Goal: Task Accomplishment & Management: Use online tool/utility

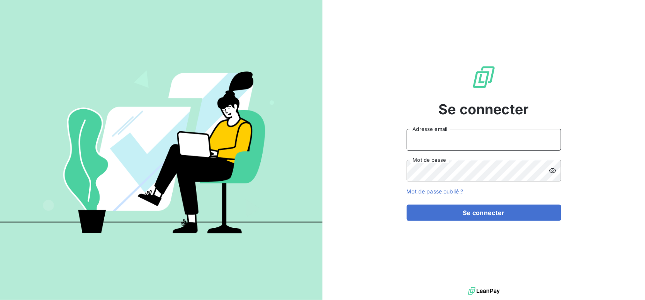
click at [419, 144] on input "Adresse email" at bounding box center [484, 140] width 155 height 22
type input "[PERSON_NAME][EMAIL_ADDRESS][DOMAIN_NAME]"
click at [551, 169] on icon at bounding box center [552, 170] width 7 height 5
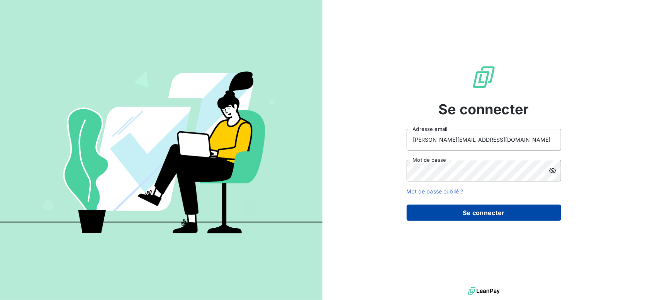
click at [476, 212] on button "Se connecter" at bounding box center [484, 213] width 155 height 16
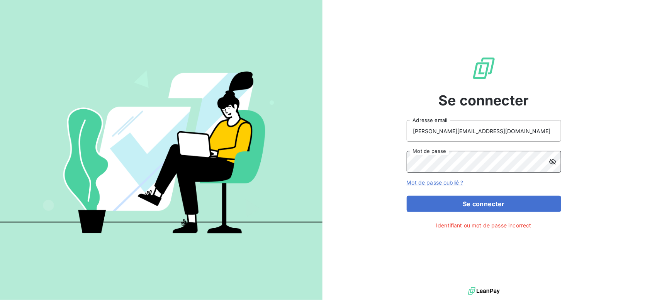
click at [407, 196] on button "Se connecter" at bounding box center [484, 204] width 155 height 16
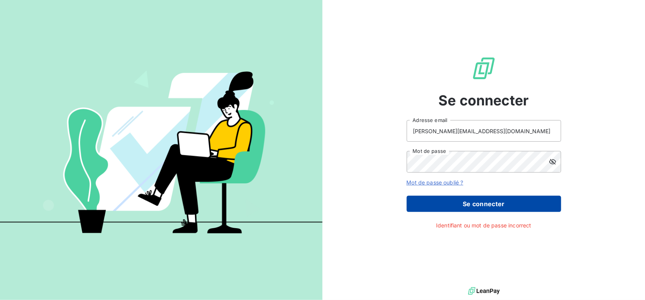
click at [485, 202] on button "Se connecter" at bounding box center [484, 204] width 155 height 16
click at [500, 206] on button "Se connecter" at bounding box center [484, 204] width 155 height 16
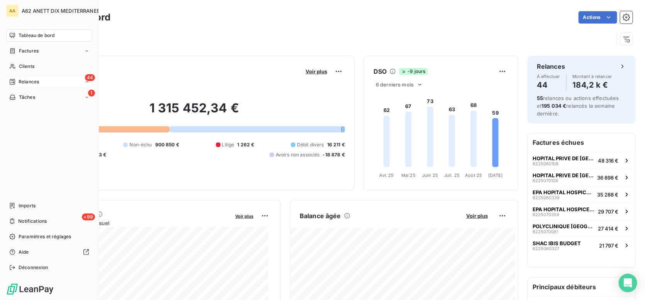
click at [16, 84] on div "Relances" at bounding box center [24, 81] width 30 height 7
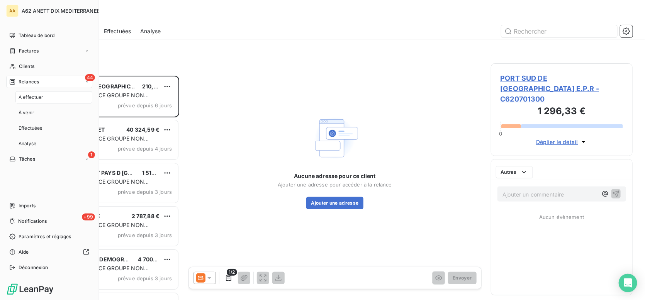
scroll to position [219, 136]
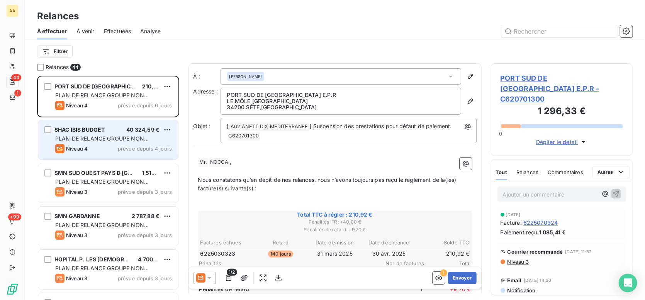
click at [92, 128] on span "SHAC IBIS BUDGET" at bounding box center [79, 129] width 50 height 7
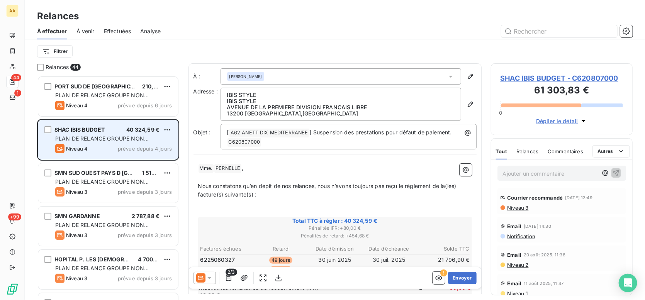
click at [124, 148] on span "prévue depuis 4 jours" at bounding box center [145, 149] width 54 height 6
click at [71, 148] on span "Niveau 4" at bounding box center [77, 149] width 22 height 6
click at [58, 147] on icon "grid" at bounding box center [59, 148] width 9 height 9
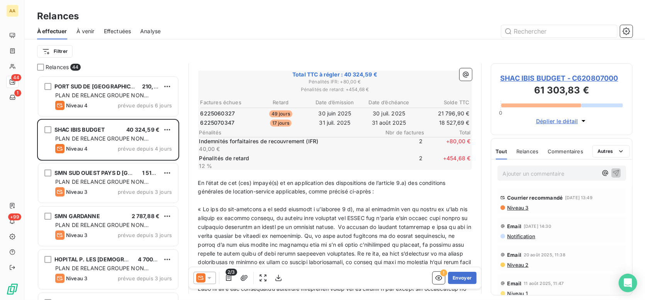
scroll to position [193, 0]
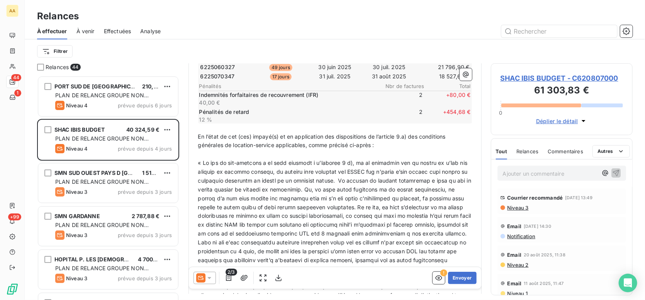
click at [207, 279] on icon at bounding box center [210, 278] width 8 height 8
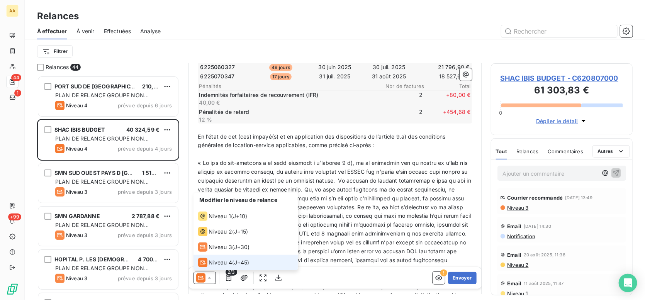
click at [208, 265] on div "Niveau 4" at bounding box center [215, 262] width 34 height 9
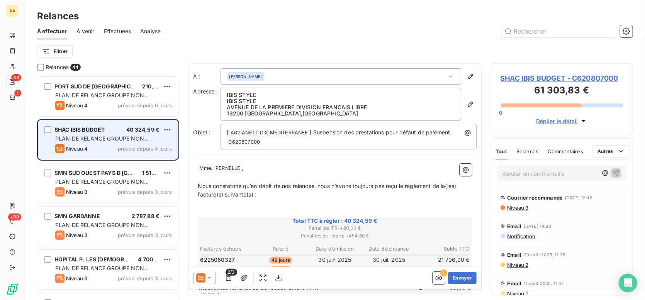
click at [82, 130] on span "SHAC IBIS BUDGET" at bounding box center [79, 129] width 50 height 7
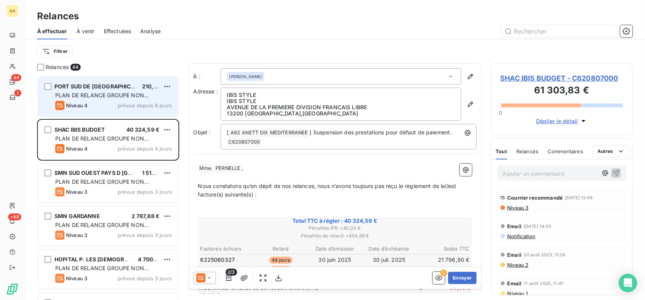
click at [70, 93] on span "PLAN DE RELANCE GROUPE NON AUTOMATIQUE" at bounding box center [101, 99] width 93 height 14
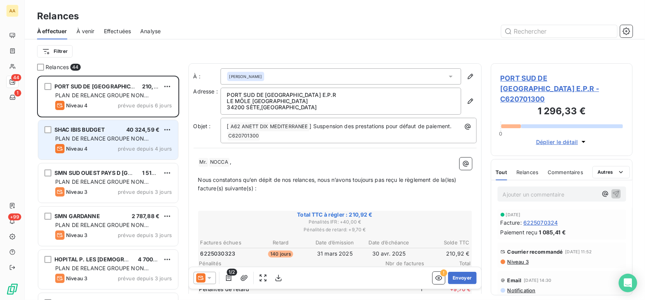
click at [59, 150] on icon "grid" at bounding box center [59, 148] width 9 height 9
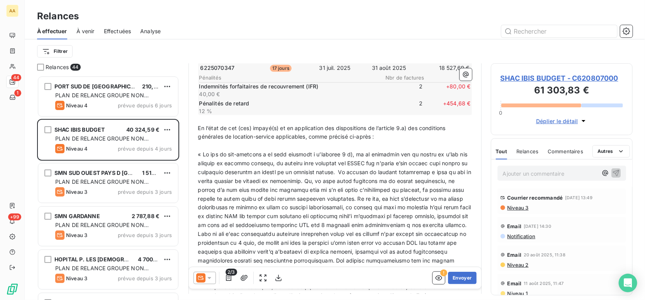
scroll to position [195, 0]
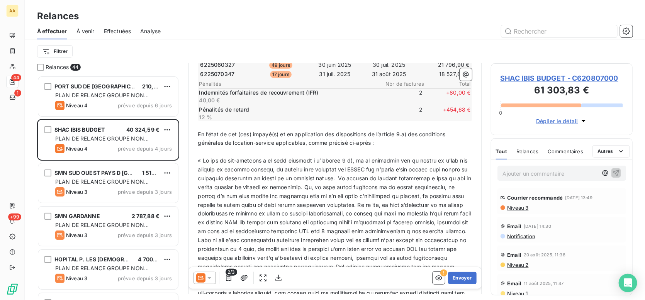
click at [209, 278] on icon at bounding box center [209, 278] width 4 height 2
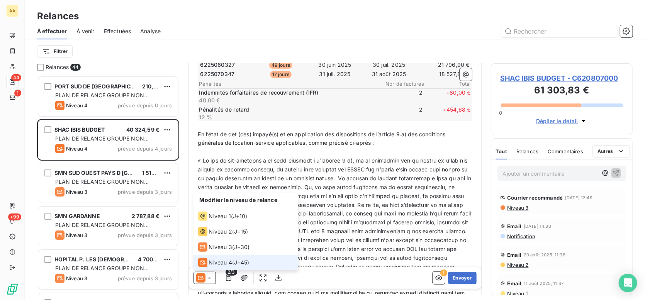
click at [209, 278] on icon at bounding box center [208, 278] width 3 height 2
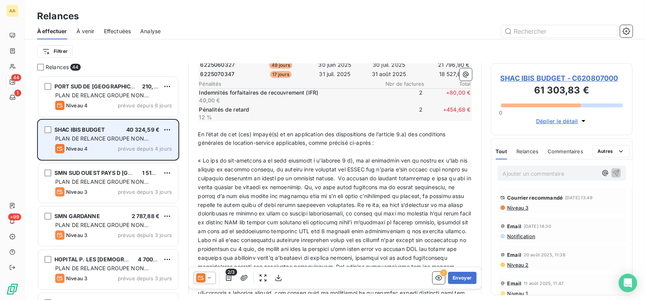
click at [86, 143] on div "SHAC IBIS BUDGET 40 324,59 € PLAN DE RELANCE GROUPE NON AUTOMATIQUE Niveau 4 pr…" at bounding box center [108, 139] width 140 height 39
click at [139, 148] on span "prévue depuis 4 jours" at bounding box center [145, 149] width 54 height 6
click at [123, 131] on div "SHAC IBIS BUDGET 40 324,59 €" at bounding box center [113, 129] width 117 height 7
click at [73, 148] on span "Niveau 4" at bounding box center [77, 149] width 22 height 6
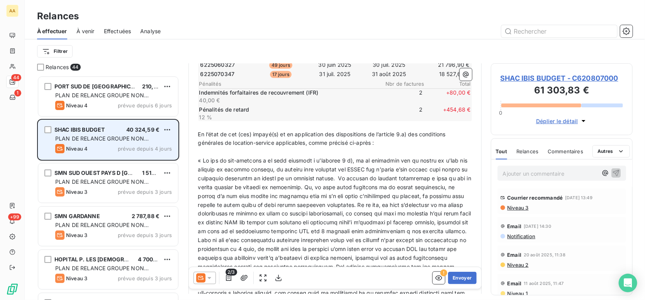
click at [63, 129] on span "SHAC IBIS BUDGET" at bounding box center [79, 129] width 50 height 7
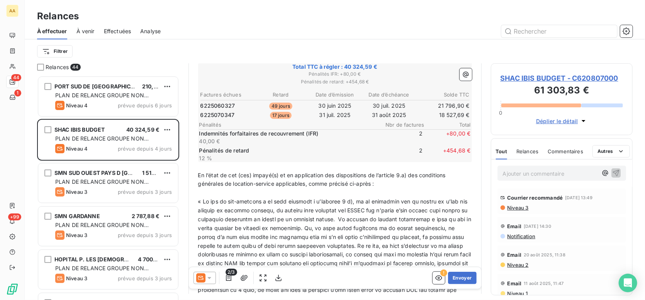
scroll to position [155, 0]
click at [435, 277] on icon "button" at bounding box center [439, 278] width 8 height 8
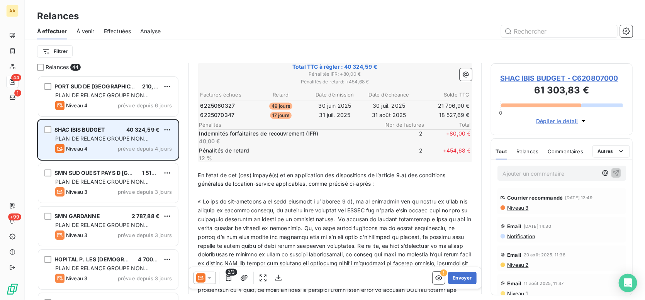
click at [70, 131] on span "SHAC IBIS BUDGET" at bounding box center [79, 129] width 50 height 7
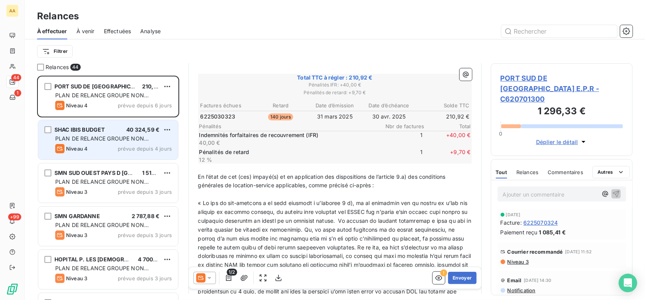
click at [70, 131] on span "SHAC IBIS BUDGET" at bounding box center [79, 129] width 50 height 7
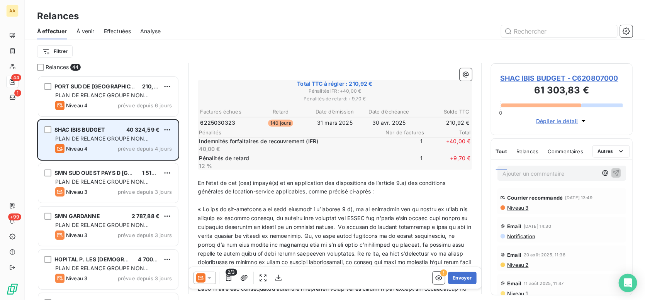
scroll to position [126, 0]
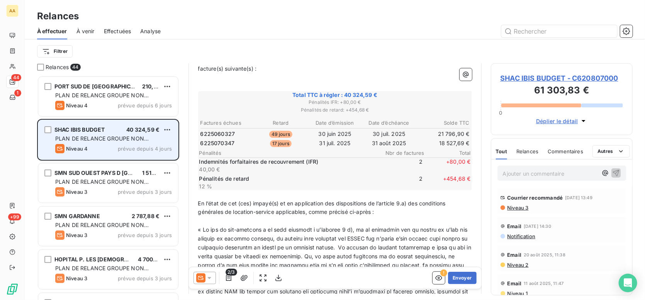
click at [70, 131] on span "SHAC IBIS BUDGET" at bounding box center [79, 129] width 50 height 7
click at [66, 130] on span "SHAC IBIS BUDGET" at bounding box center [79, 129] width 50 height 7
click at [62, 146] on icon "grid" at bounding box center [59, 148] width 9 height 9
click at [73, 148] on span "Niveau 4" at bounding box center [77, 149] width 22 height 6
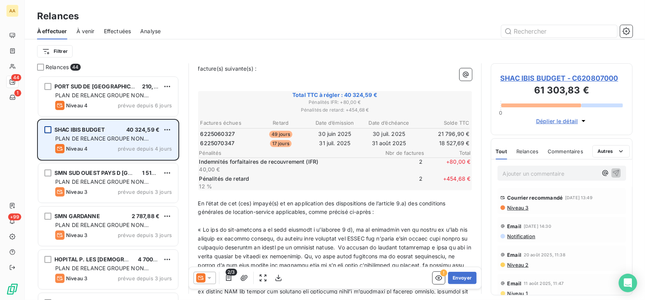
click at [49, 130] on div "grid" at bounding box center [47, 129] width 7 height 7
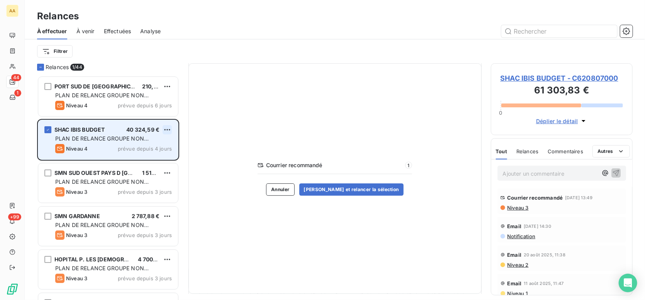
click at [165, 127] on html "AA 44 1 +99 Relances À effectuer À venir Effectuées Analyse Filtrer Relances 1/…" at bounding box center [322, 150] width 645 height 300
click at [147, 143] on div "Replanifier cette action" at bounding box center [133, 145] width 69 height 12
select select "8"
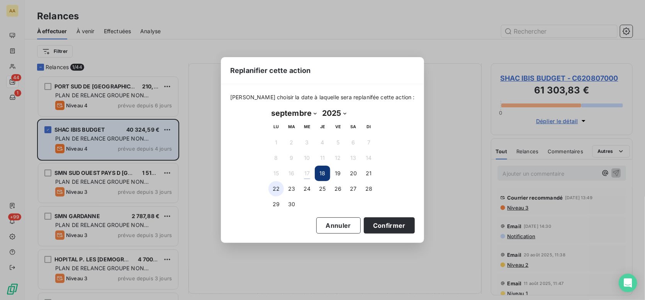
click at [275, 187] on button "22" at bounding box center [275, 188] width 15 height 15
click at [366, 226] on button "Confirmer" at bounding box center [389, 225] width 51 height 16
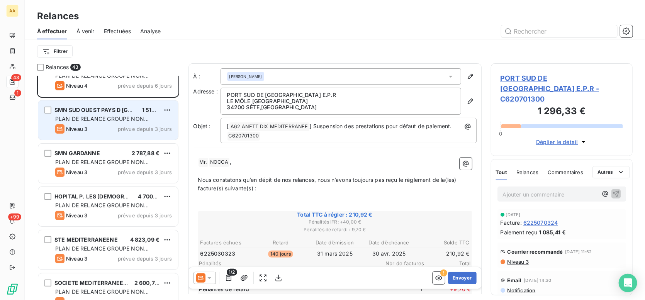
scroll to position [39, 0]
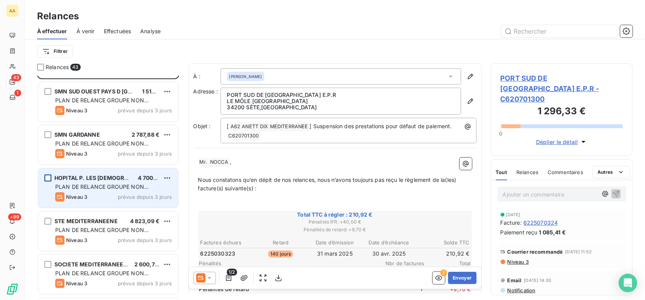
click at [49, 177] on div "grid" at bounding box center [47, 178] width 7 height 7
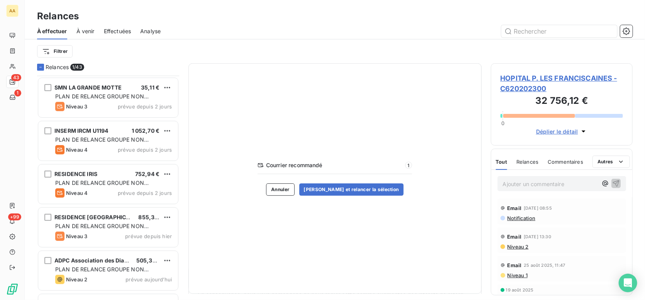
scroll to position [270, 0]
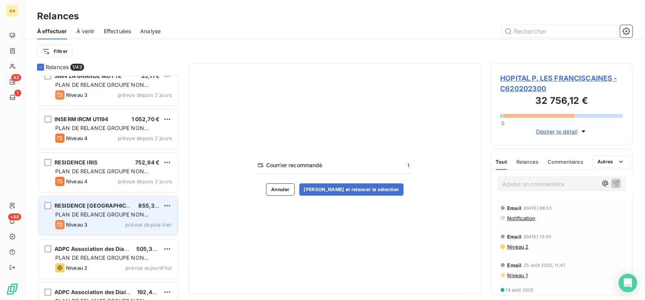
click at [58, 205] on span "RESIDENCE [GEOGRAPHIC_DATA]" at bounding box center [99, 205] width 90 height 7
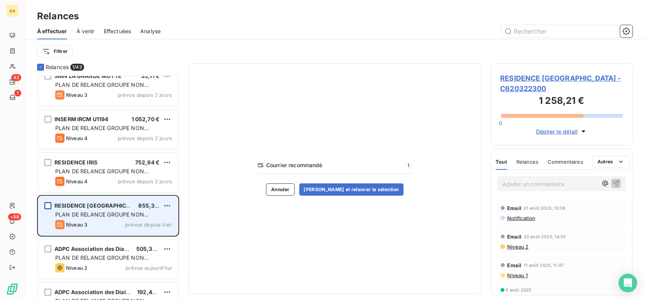
click at [50, 204] on div "grid" at bounding box center [47, 205] width 7 height 7
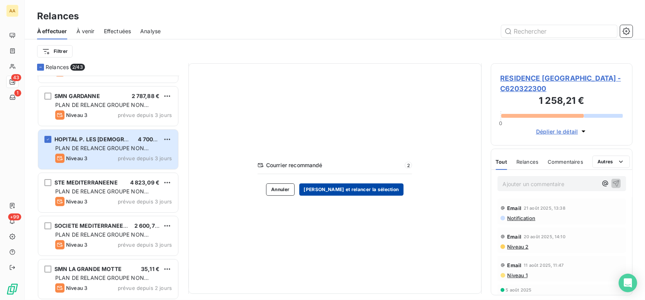
click at [337, 187] on button "[PERSON_NAME] et relancer la sélection" at bounding box center [351, 189] width 104 height 12
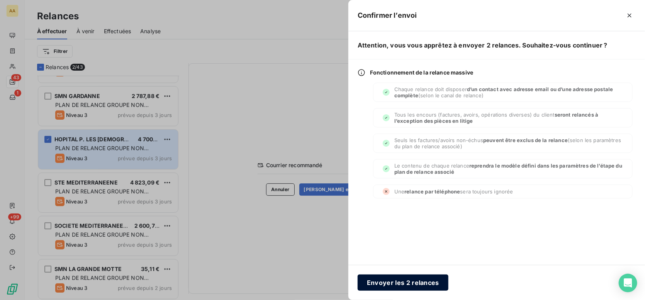
click at [396, 280] on button "Envoyer les 2 relances" at bounding box center [403, 283] width 91 height 16
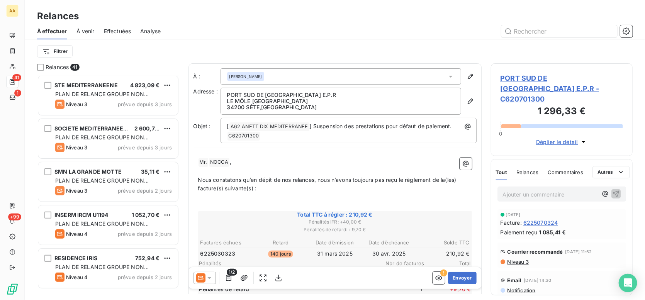
scroll to position [232, 0]
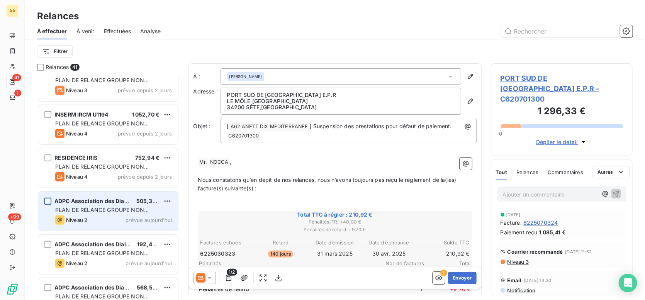
click at [48, 200] on div "grid" at bounding box center [47, 201] width 7 height 7
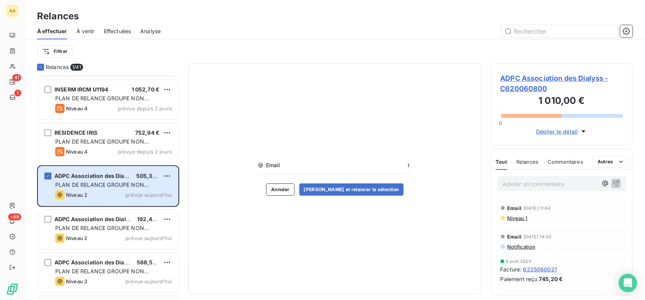
scroll to position [270, 0]
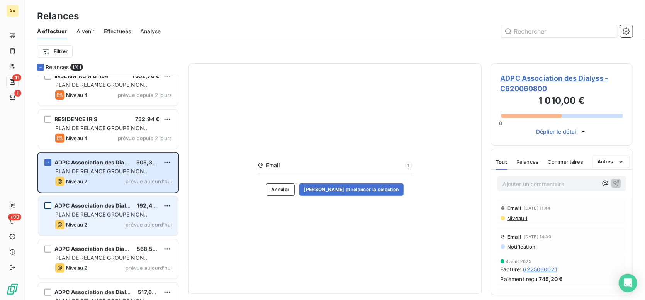
click at [48, 206] on div "grid" at bounding box center [47, 205] width 7 height 7
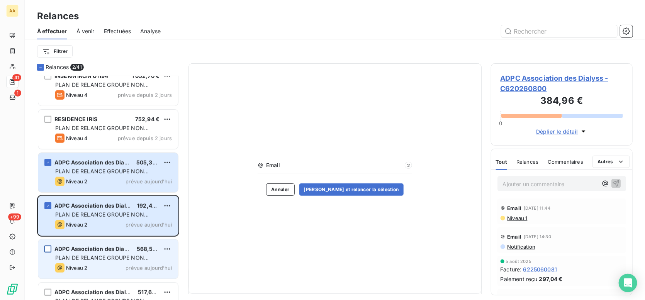
click at [48, 247] on div "grid" at bounding box center [47, 249] width 7 height 7
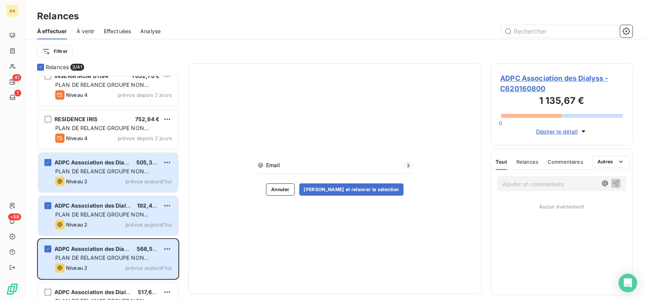
scroll to position [386, 0]
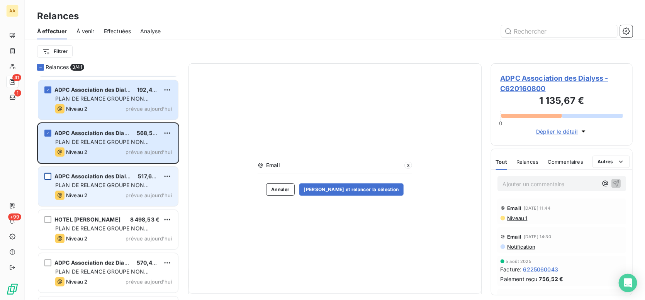
click at [49, 178] on div "grid" at bounding box center [47, 176] width 7 height 7
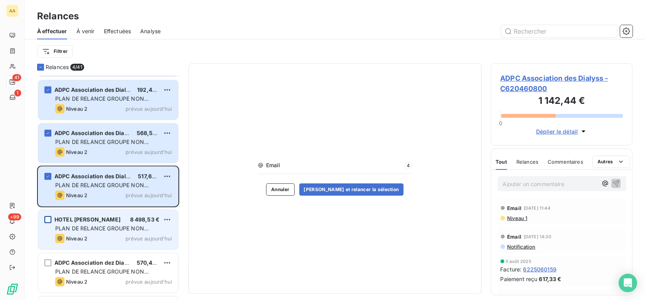
click at [45, 218] on div "grid" at bounding box center [47, 219] width 7 height 7
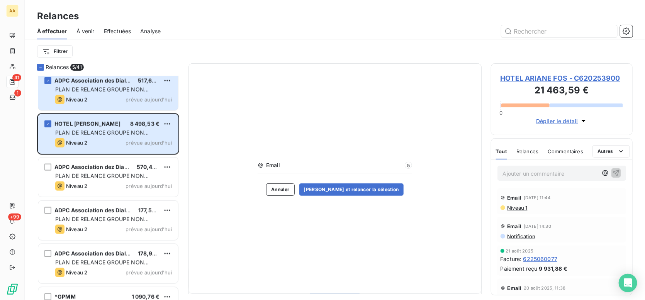
scroll to position [502, 0]
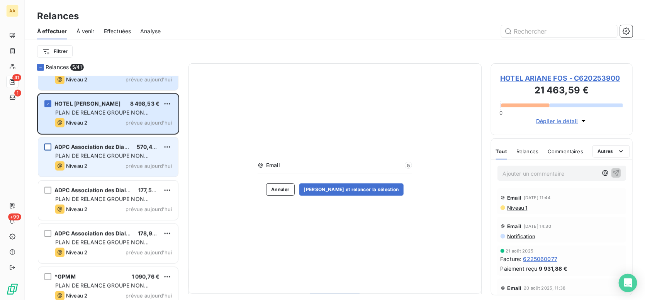
click at [51, 148] on div "grid" at bounding box center [47, 147] width 7 height 7
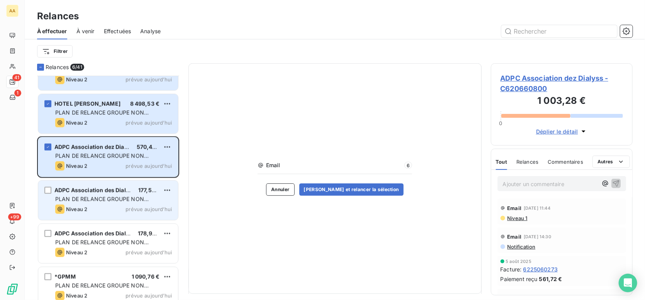
drag, startPoint x: 49, startPoint y: 189, endPoint x: 49, endPoint y: 209, distance: 19.7
click at [49, 193] on div "ADPC Association des Dialyss 177,59 € PLAN DE RELANCE GROUPE NON AUTOMATIQUE Ni…" at bounding box center [108, 200] width 140 height 39
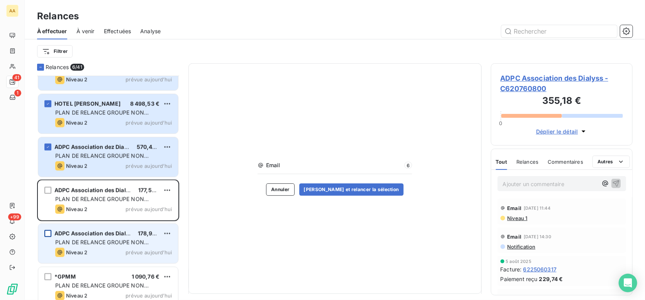
click at [49, 236] on div "grid" at bounding box center [47, 233] width 7 height 7
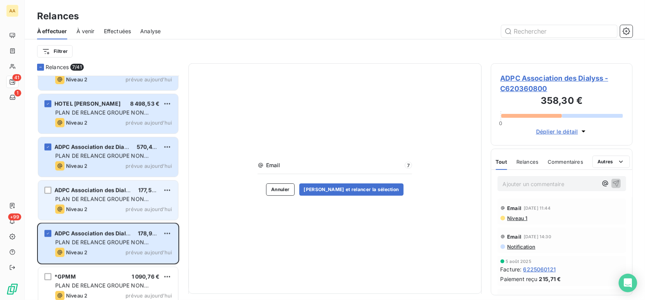
click at [49, 195] on div "ADPC Association des Dialyss 177,59 € PLAN DE RELANCE GROUPE NON AUTOMATIQUE Ni…" at bounding box center [108, 200] width 140 height 39
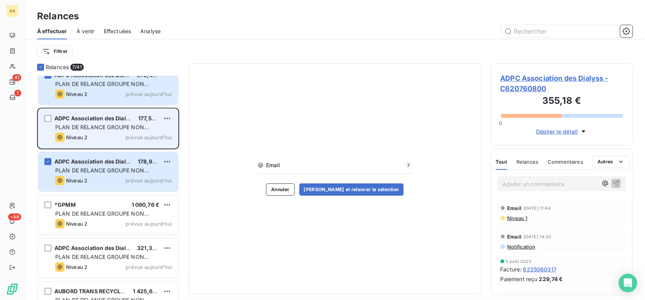
scroll to position [579, 0]
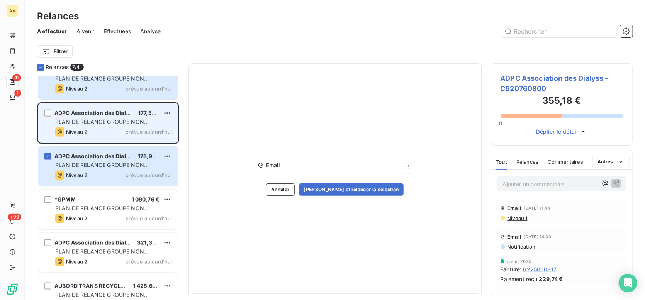
click at [49, 115] on div "grid" at bounding box center [47, 113] width 7 height 7
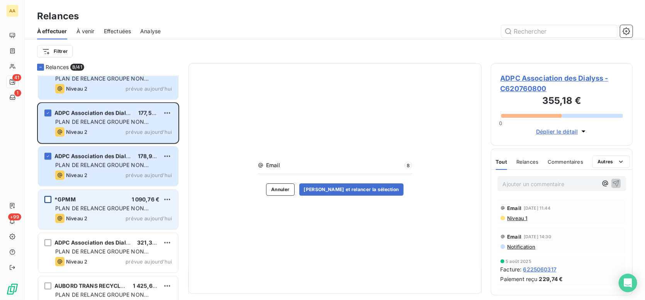
click at [48, 200] on div "grid" at bounding box center [47, 199] width 7 height 7
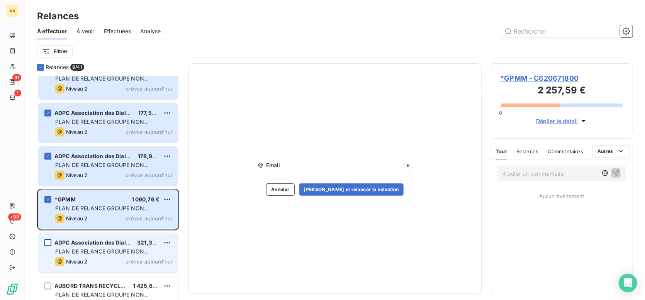
click at [46, 242] on div "grid" at bounding box center [47, 243] width 7 height 7
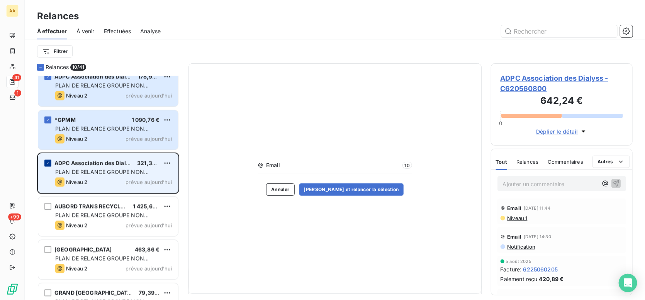
scroll to position [695, 0]
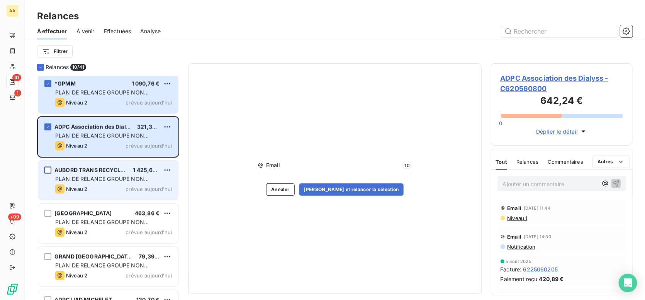
click at [46, 170] on div "grid" at bounding box center [47, 170] width 7 height 7
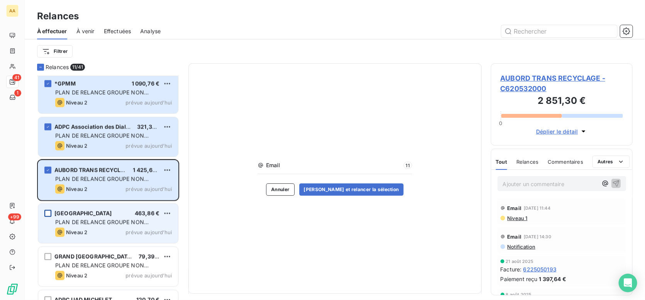
click at [51, 213] on div "grid" at bounding box center [47, 213] width 7 height 7
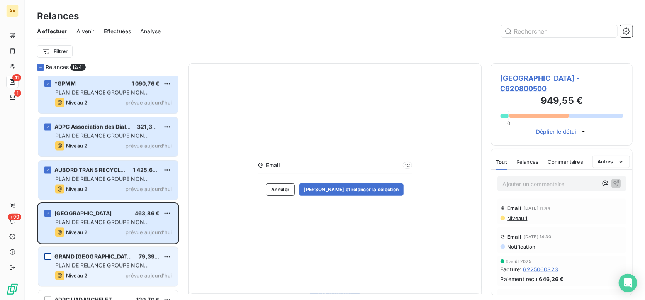
click at [48, 255] on div "grid" at bounding box center [47, 256] width 7 height 7
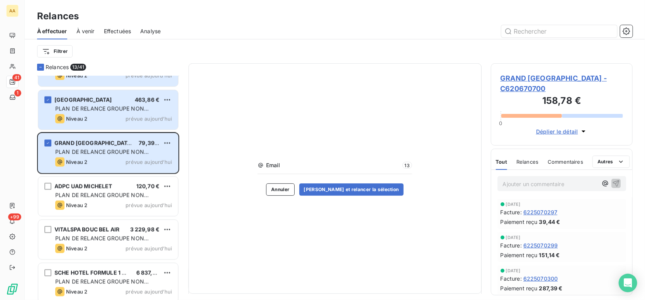
scroll to position [811, 0]
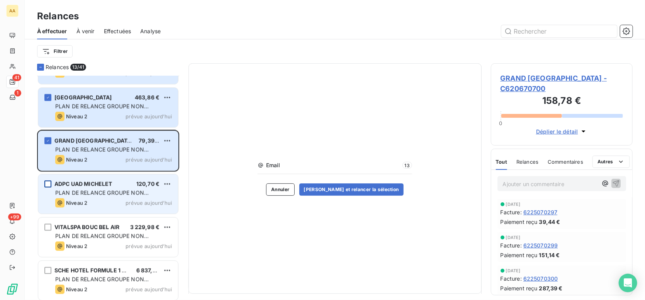
click at [48, 182] on div "grid" at bounding box center [47, 184] width 7 height 7
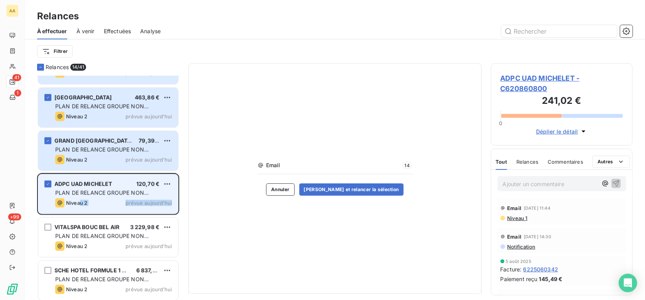
drag, startPoint x: 46, startPoint y: 226, endPoint x: 80, endPoint y: 213, distance: 36.8
click at [80, 213] on div "ADPC Association des Dialyss 321,30 € PLAN DE RELANCE GROUPE NON AUTOMATIQUE Ni…" at bounding box center [108, 152] width 142 height 1774
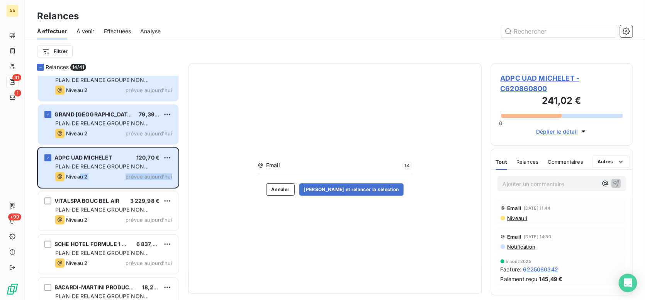
scroll to position [889, 0]
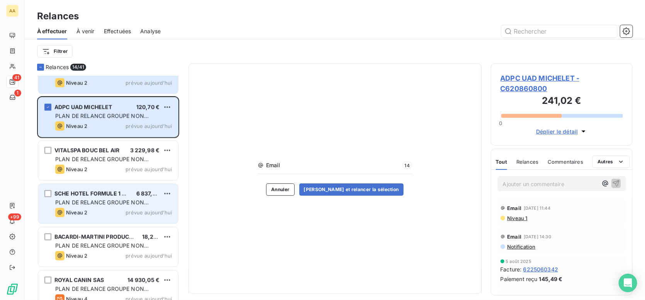
click at [50, 199] on div "SCHE HOTEL FORMULE 1 MTP SUD 6 837,84 € PLAN DE RELANCE GROUPE NON AUTOMATIQUE …" at bounding box center [108, 203] width 140 height 39
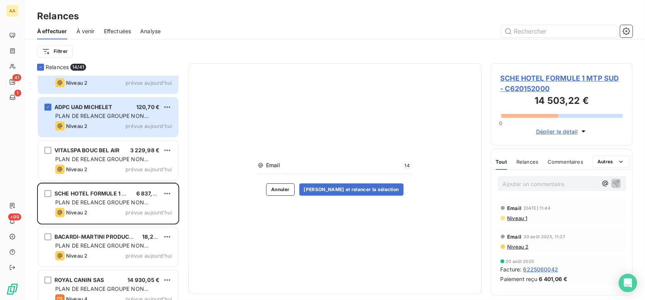
scroll to position [219, 136]
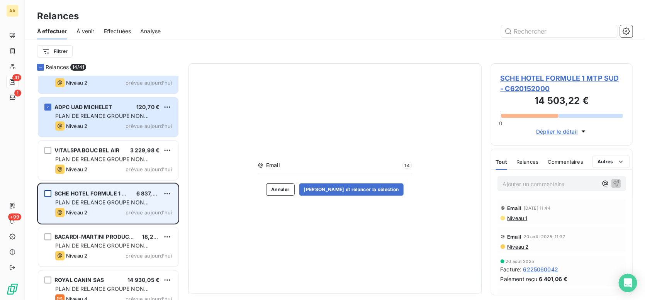
click at [48, 193] on div "grid" at bounding box center [47, 193] width 7 height 7
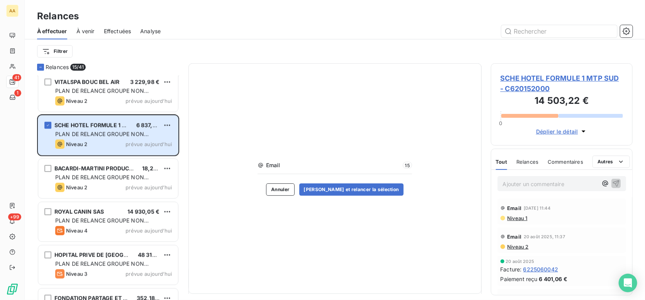
scroll to position [966, 0]
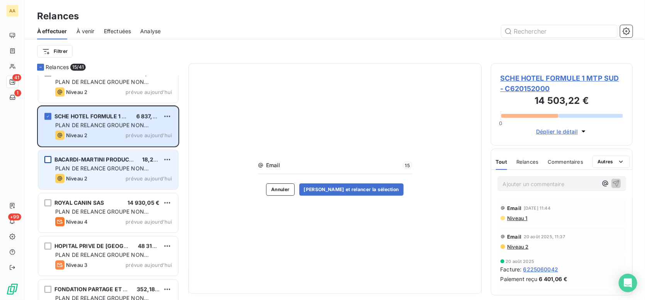
drag, startPoint x: 48, startPoint y: 164, endPoint x: 47, endPoint y: 160, distance: 3.9
click at [48, 163] on div "BACARDI-MARTINI PRODUCTION 18,21 € PLAN DE RELANCE GROUPE NON AUTOMATIQUE Nivea…" at bounding box center [108, 169] width 140 height 39
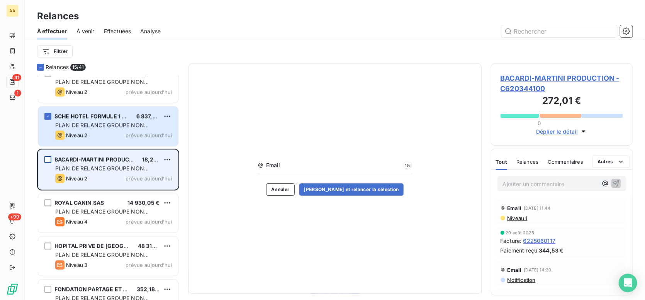
click at [47, 160] on div "grid" at bounding box center [47, 159] width 7 height 7
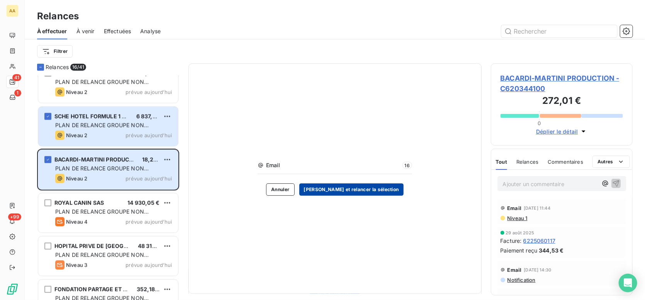
click at [335, 189] on button "[PERSON_NAME] et relancer la sélection" at bounding box center [351, 189] width 104 height 12
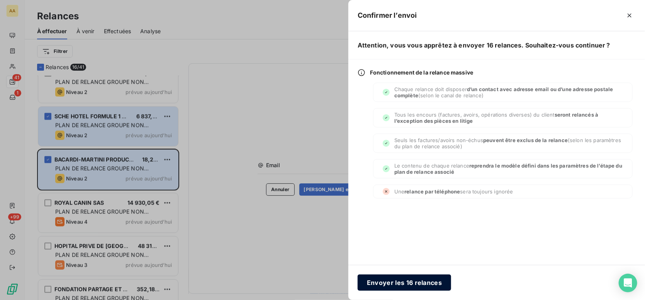
click at [417, 283] on button "Envoyer les 16 relances" at bounding box center [404, 283] width 93 height 16
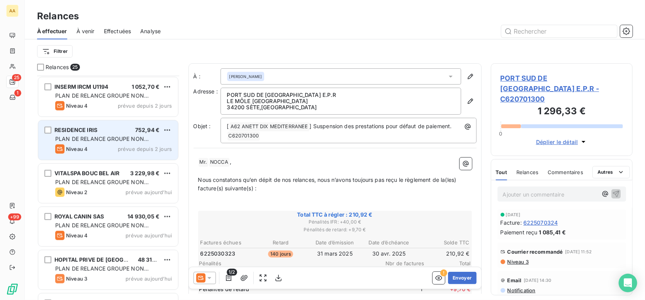
scroll to position [278, 0]
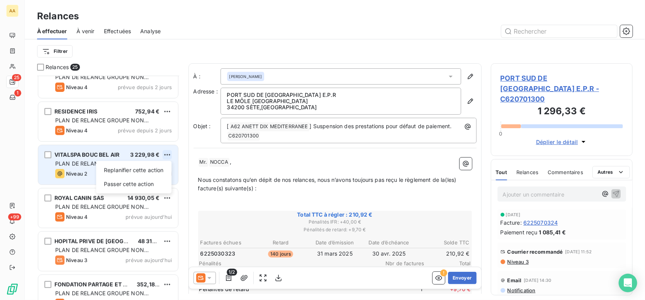
click at [168, 155] on html "AA 25 1 +99 Relances À effectuer À venir Effectuées Analyse Filtrer Relances 25…" at bounding box center [322, 150] width 645 height 300
click at [144, 183] on div "Passer cette action" at bounding box center [133, 184] width 69 height 12
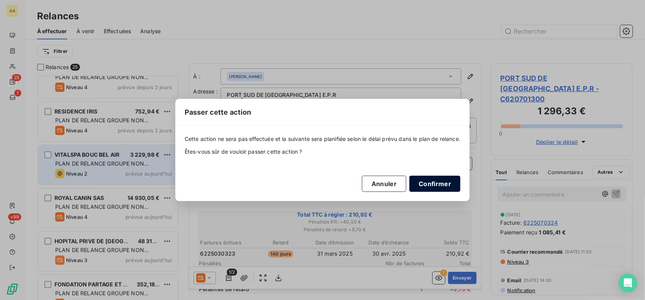
click at [431, 183] on button "Confirmer" at bounding box center [434, 184] width 51 height 16
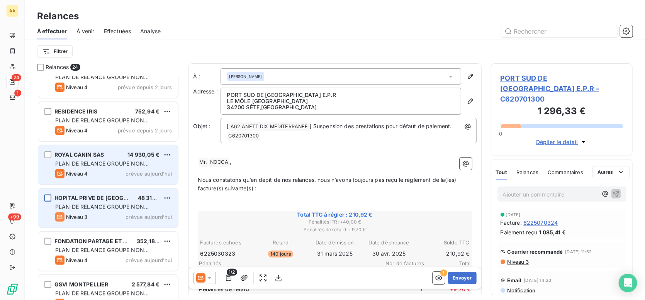
click at [46, 200] on div "grid" at bounding box center [47, 198] width 7 height 7
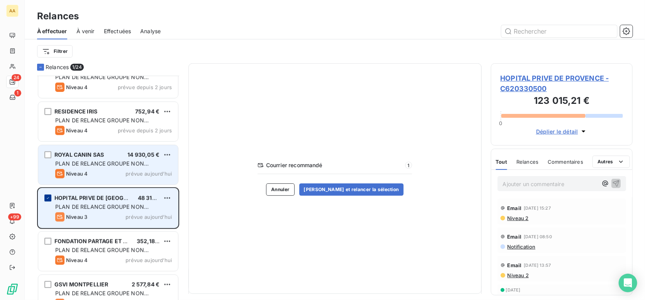
click at [46, 200] on icon "grid" at bounding box center [48, 198] width 5 height 5
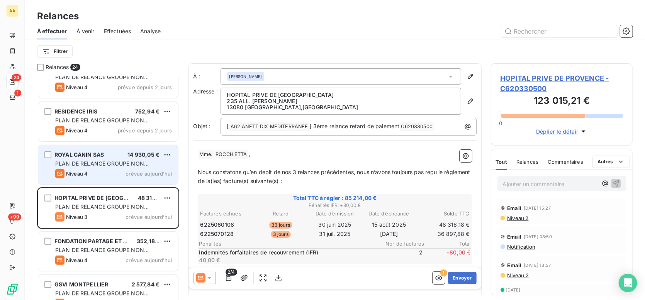
click at [211, 276] on icon at bounding box center [210, 278] width 8 height 8
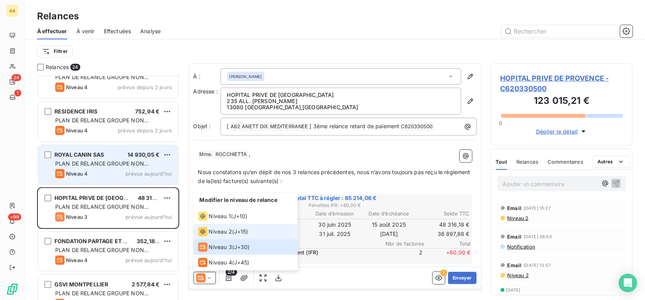
click at [214, 234] on span "Niveau 2" at bounding box center [220, 232] width 23 height 8
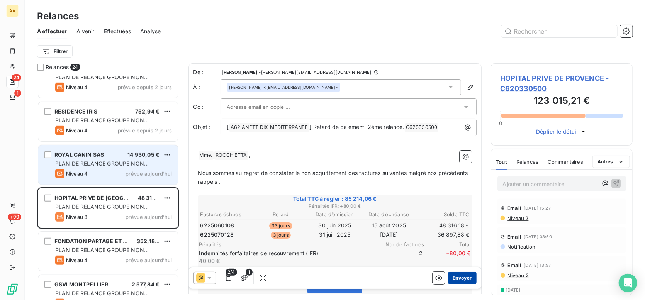
click at [451, 276] on button "Envoyer" at bounding box center [462, 278] width 28 height 12
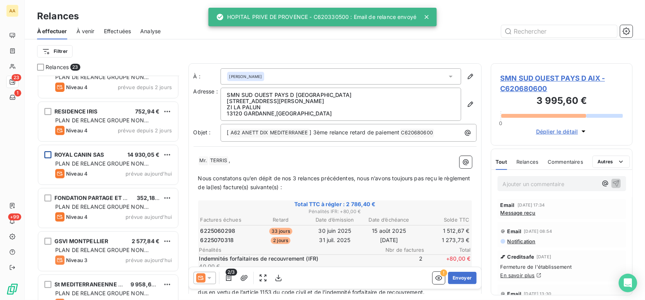
click at [45, 155] on div "grid" at bounding box center [47, 154] width 7 height 7
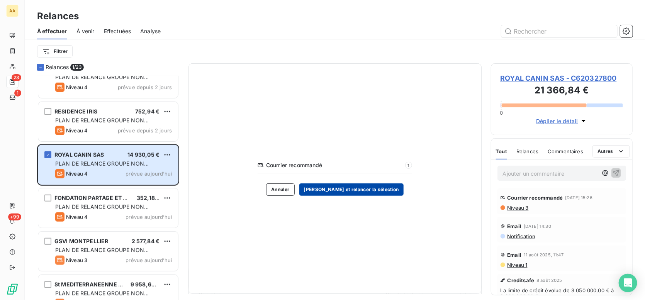
click at [352, 187] on button "[PERSON_NAME] et relancer la sélection" at bounding box center [351, 189] width 104 height 12
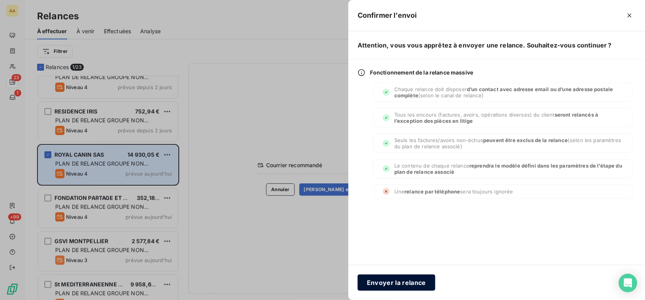
click at [383, 283] on button "Envoyer la relance" at bounding box center [397, 283] width 78 height 16
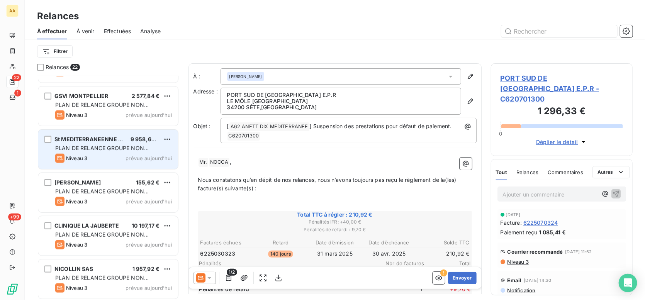
scroll to position [394, 0]
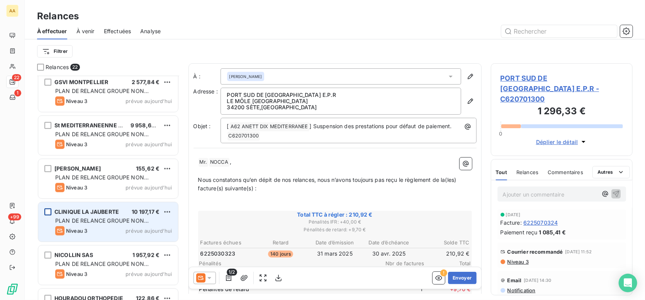
click at [51, 211] on div "grid" at bounding box center [47, 212] width 7 height 7
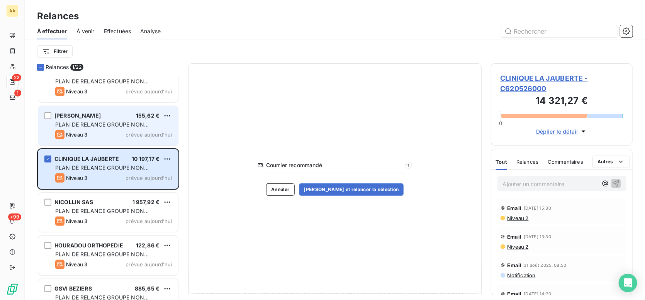
scroll to position [471, 0]
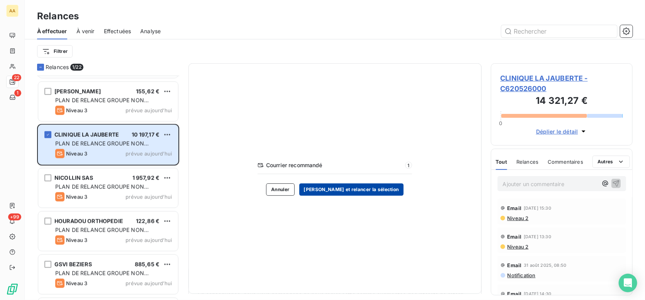
click at [340, 187] on button "[PERSON_NAME] et relancer la sélection" at bounding box center [351, 189] width 104 height 12
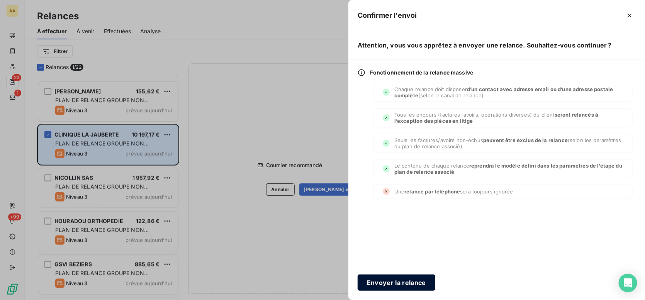
click at [380, 282] on button "Envoyer la relance" at bounding box center [397, 283] width 78 height 16
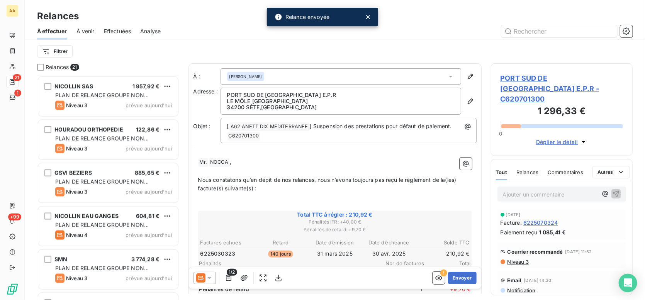
scroll to position [549, 0]
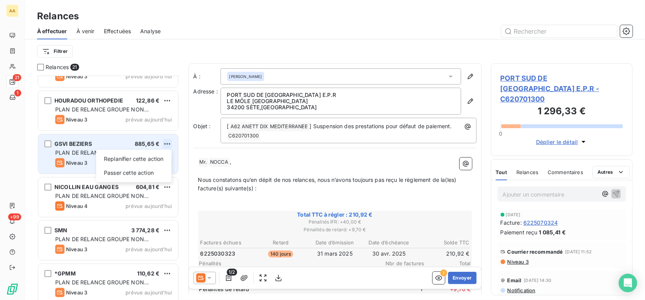
click at [167, 141] on html "AA 21 1 +99 Relances À effectuer À venir Effectuées Analyse Filtrer Relances 21…" at bounding box center [322, 150] width 645 height 300
click at [145, 159] on div "Replanifier cette action" at bounding box center [133, 159] width 69 height 12
select select "8"
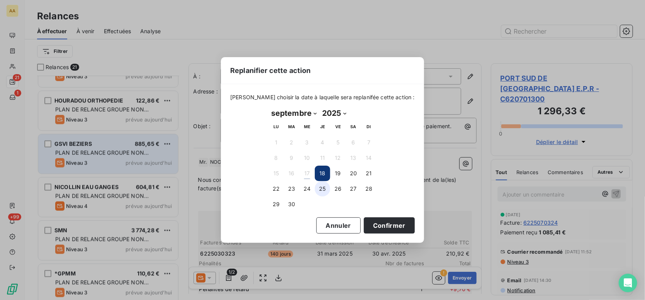
click at [324, 190] on button "25" at bounding box center [322, 188] width 15 height 15
click at [370, 224] on button "Confirmer" at bounding box center [389, 225] width 51 height 16
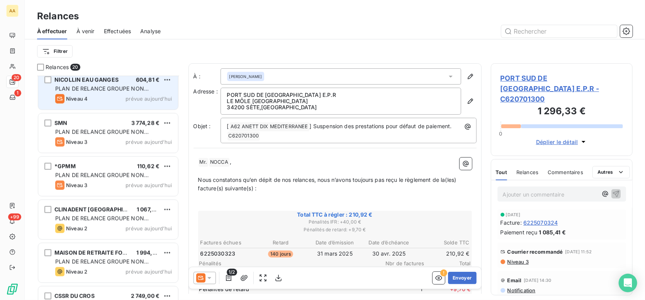
scroll to position [626, 0]
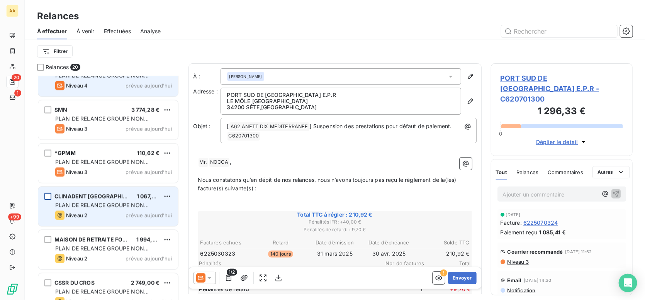
click at [51, 196] on div "grid" at bounding box center [47, 196] width 7 height 7
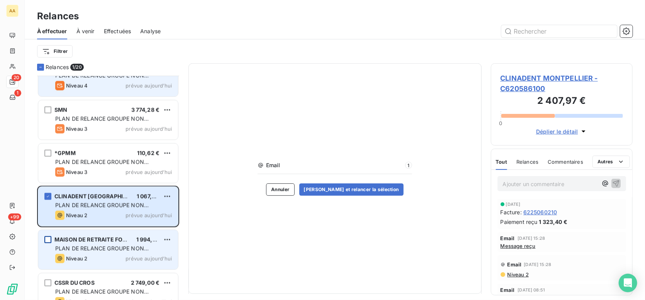
click at [49, 239] on div "grid" at bounding box center [47, 239] width 7 height 7
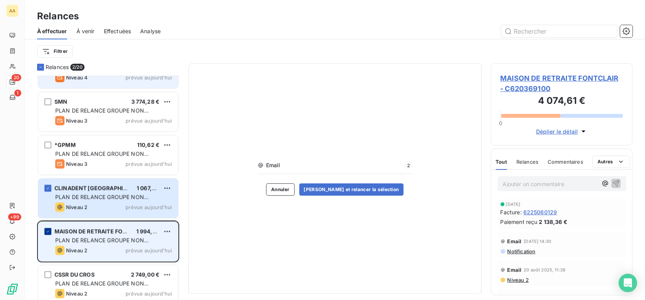
scroll to position [641, 0]
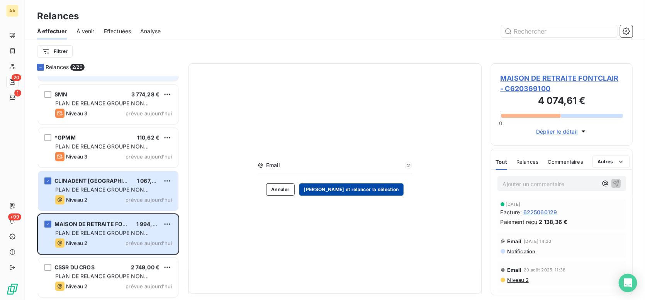
click at [340, 190] on button "[PERSON_NAME] et relancer la sélection" at bounding box center [351, 189] width 104 height 12
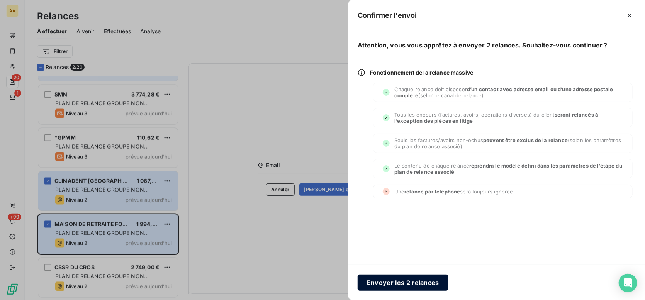
click at [387, 285] on button "Envoyer les 2 relances" at bounding box center [403, 283] width 91 height 16
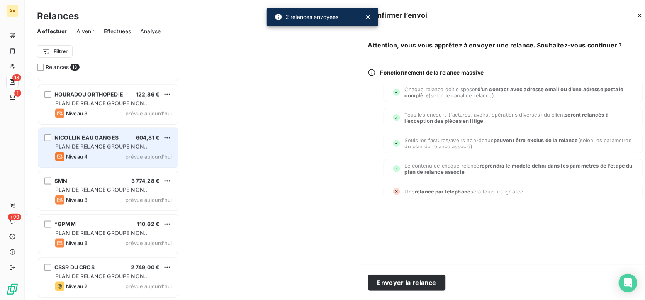
scroll to position [554, 0]
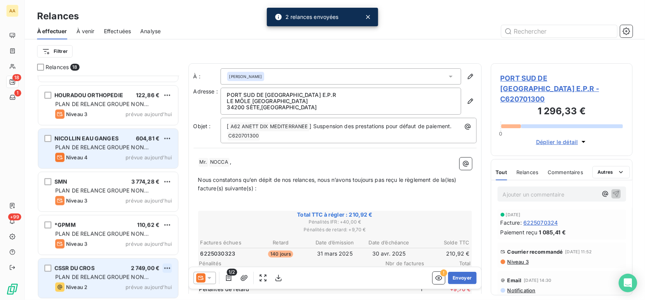
click at [166, 266] on html "AA 18 1 +99 Relances À effectuer À venir Effectuées Analyse Filtrer Relances 18…" at bounding box center [322, 150] width 645 height 300
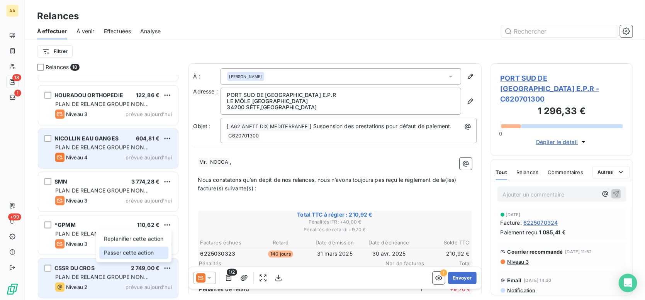
click at [147, 252] on div "Passer cette action" at bounding box center [133, 253] width 69 height 12
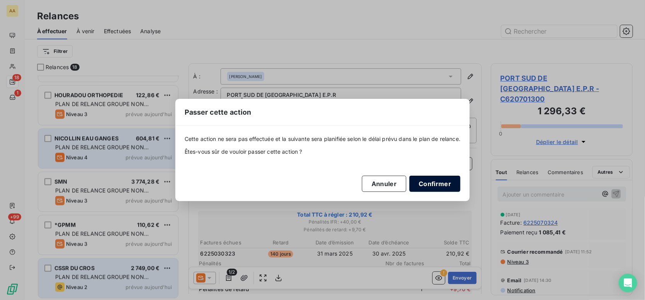
click at [426, 182] on button "Confirmer" at bounding box center [434, 184] width 51 height 16
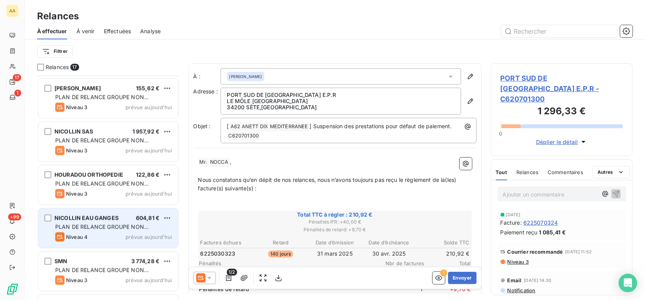
scroll to position [473, 0]
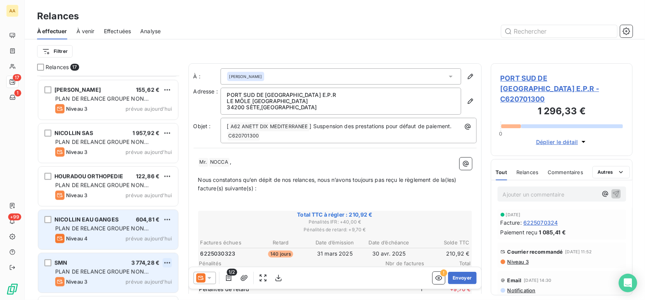
click at [165, 263] on html "AA 17 1 +99 Relances À effectuer À venir Effectuées Analyse Filtrer Relances 17…" at bounding box center [322, 150] width 645 height 300
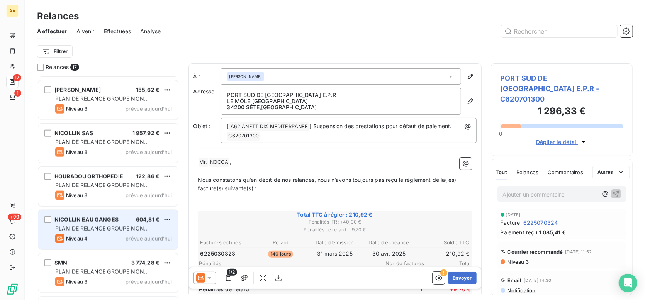
click at [207, 277] on html "AA 17 1 +99 Relances À effectuer À venir Effectuées Analyse Filtrer Relances 17…" at bounding box center [322, 150] width 645 height 300
click at [207, 277] on icon at bounding box center [210, 278] width 8 height 8
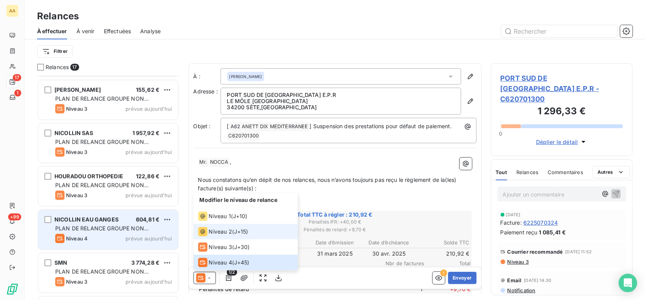
click at [209, 236] on div "Niveau 2" at bounding box center [215, 231] width 34 height 9
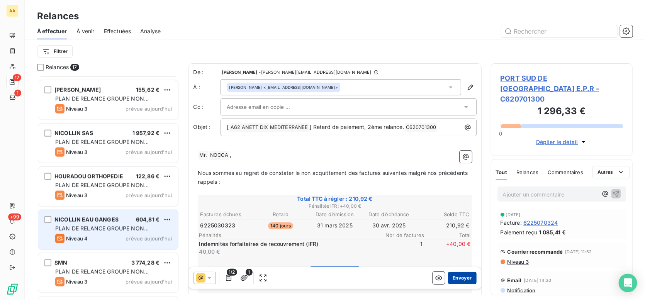
click at [448, 275] on button "Envoyer" at bounding box center [462, 278] width 28 height 12
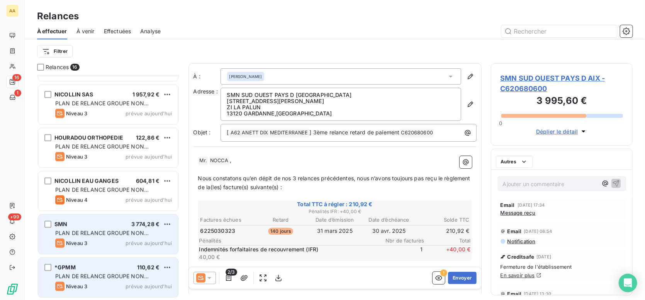
scroll to position [468, 0]
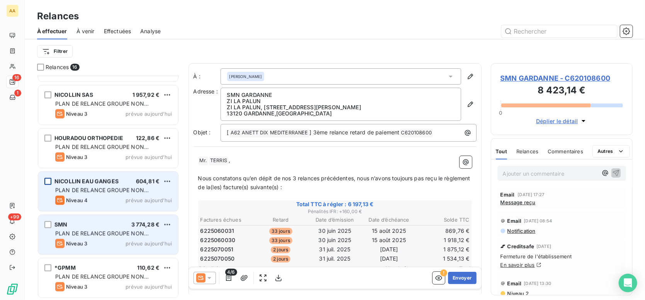
click at [48, 182] on div "grid" at bounding box center [47, 181] width 7 height 7
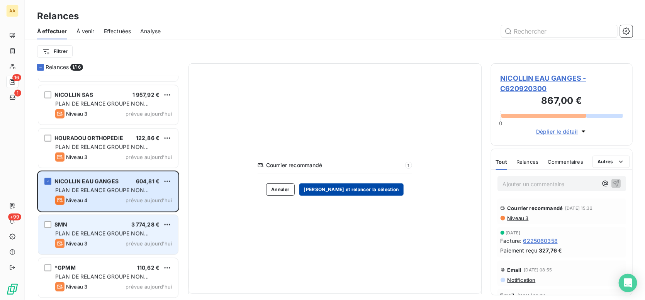
click at [341, 190] on button "[PERSON_NAME] et relancer la sélection" at bounding box center [351, 189] width 104 height 12
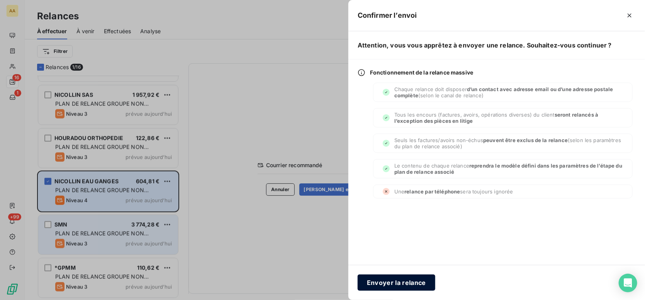
click at [394, 283] on button "Envoyer la relance" at bounding box center [397, 283] width 78 height 16
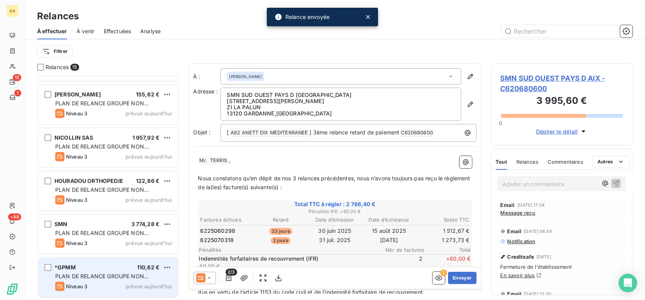
scroll to position [425, 0]
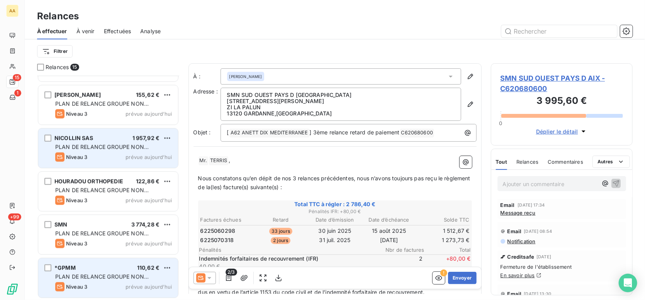
click at [80, 136] on span "NICOLLIN SAS" at bounding box center [73, 138] width 39 height 7
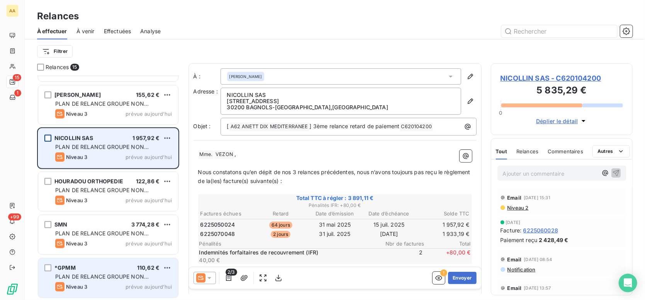
click at [47, 138] on div "grid" at bounding box center [47, 138] width 7 height 7
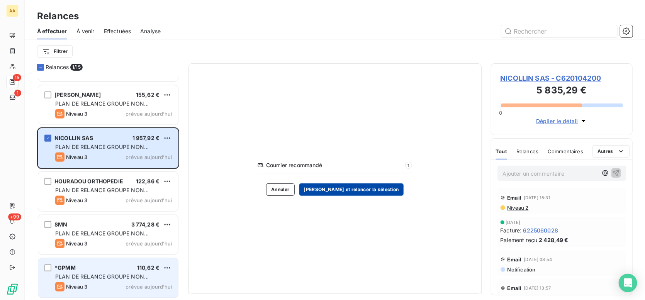
click at [342, 191] on button "[PERSON_NAME] et relancer la sélection" at bounding box center [351, 189] width 104 height 12
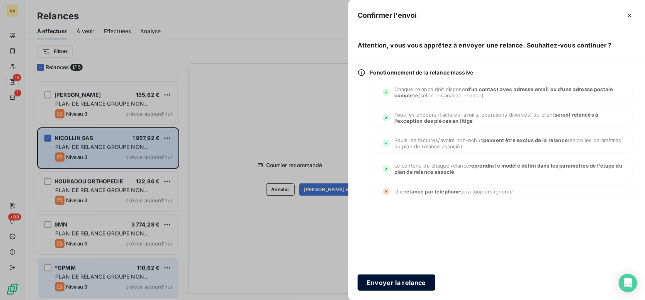
click at [381, 282] on button "Envoyer la relance" at bounding box center [397, 283] width 78 height 16
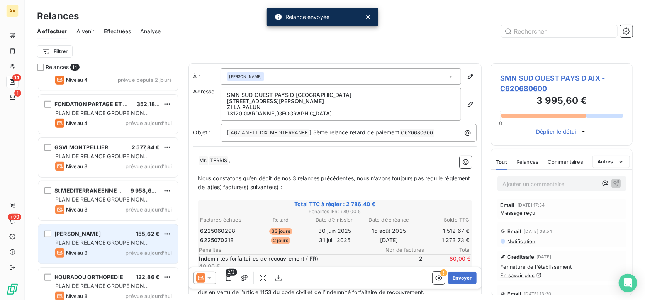
scroll to position [188, 0]
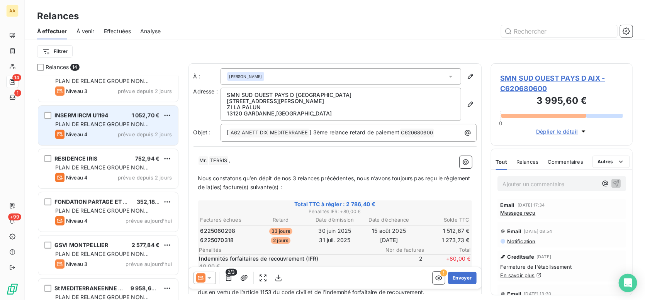
click at [88, 127] on span "PLAN DE RELANCE GROUPE NON AUTOMATIQUE" at bounding box center [101, 128] width 93 height 14
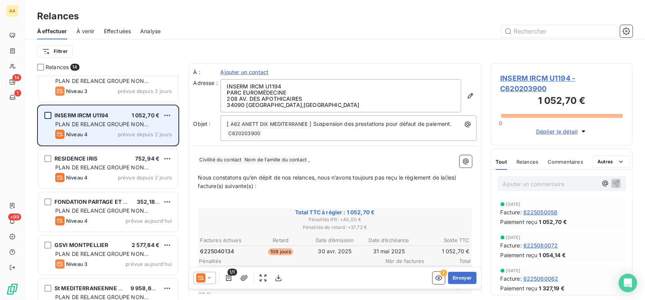
click at [48, 115] on div "grid" at bounding box center [47, 115] width 7 height 7
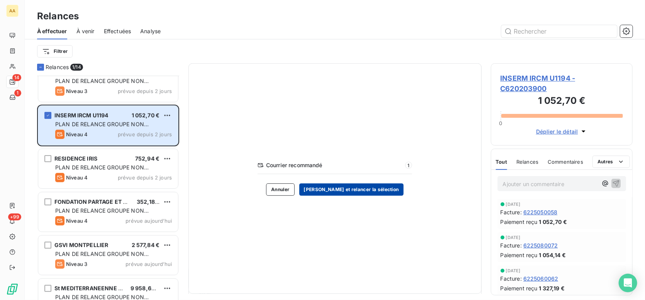
click at [336, 192] on button "[PERSON_NAME] et relancer la sélection" at bounding box center [351, 189] width 104 height 12
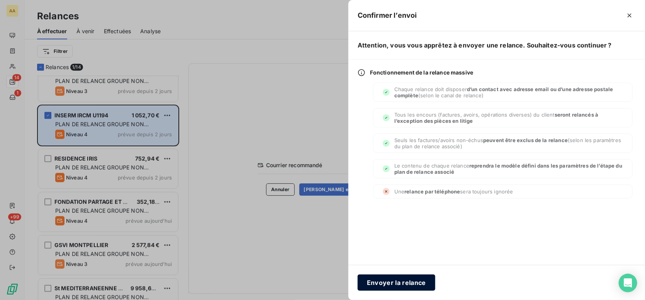
click at [389, 279] on button "Envoyer la relance" at bounding box center [397, 283] width 78 height 16
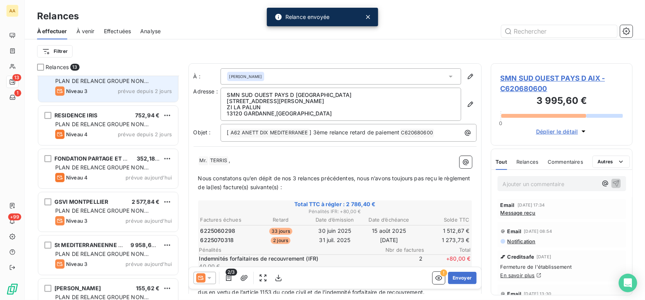
click at [112, 89] on div "Niveau 3 prévue depuis 2 jours" at bounding box center [113, 91] width 117 height 9
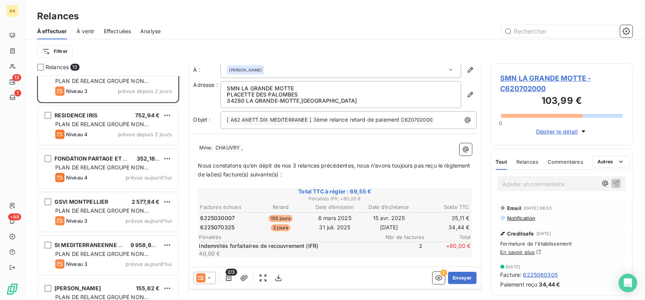
scroll to position [39, 0]
click at [40, 69] on div at bounding box center [40, 67] width 7 height 7
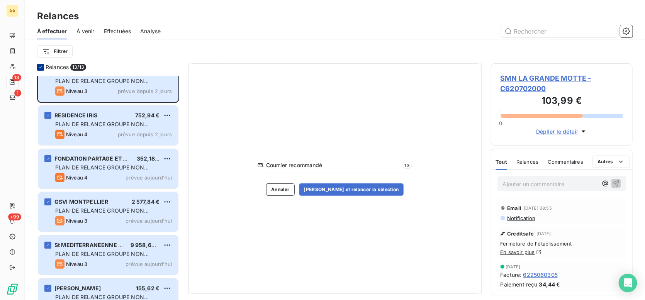
click at [41, 68] on icon at bounding box center [40, 67] width 5 height 5
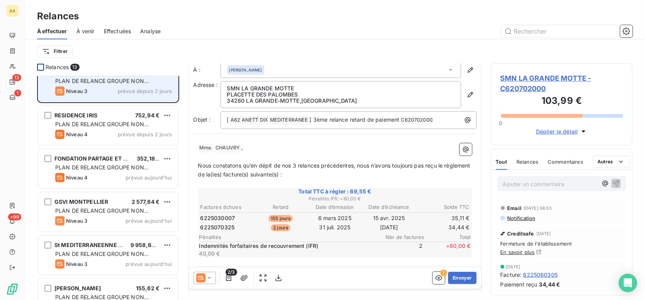
click at [59, 84] on div "PLAN DE RELANCE GROUPE NON AUTOMATIQUE" at bounding box center [113, 81] width 117 height 8
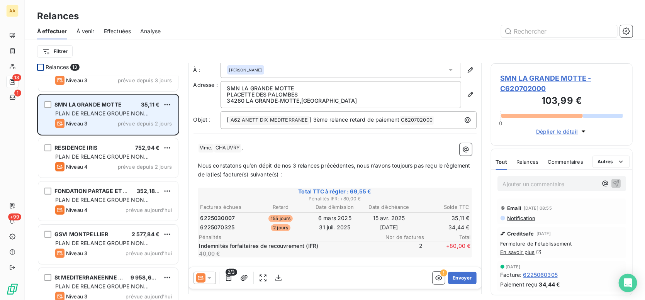
scroll to position [110, 0]
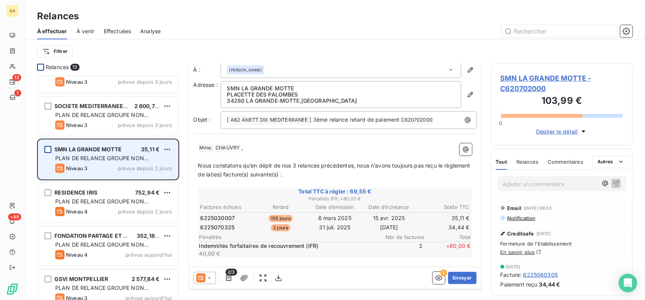
click at [48, 148] on div "grid" at bounding box center [47, 149] width 7 height 7
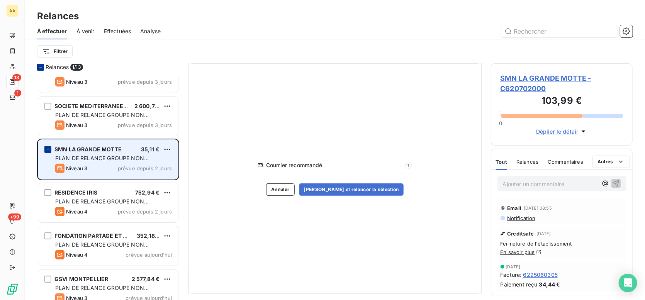
click at [48, 146] on div "grid" at bounding box center [47, 149] width 7 height 7
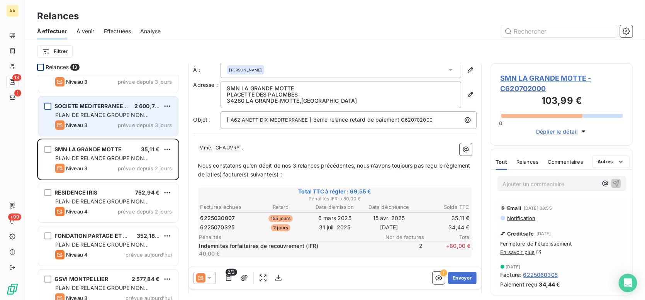
click at [51, 105] on div "grid" at bounding box center [47, 106] width 7 height 7
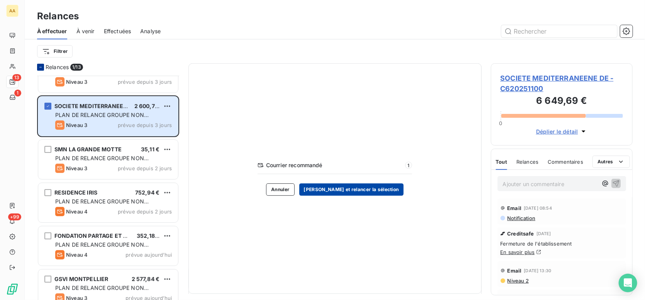
click at [343, 187] on button "[PERSON_NAME] et relancer la sélection" at bounding box center [351, 189] width 104 height 12
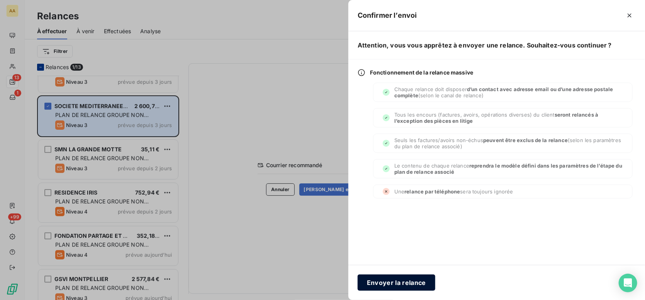
click at [385, 286] on button "Envoyer la relance" at bounding box center [397, 283] width 78 height 16
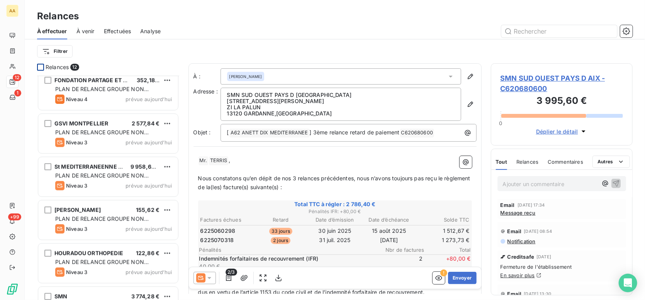
scroll to position [226, 0]
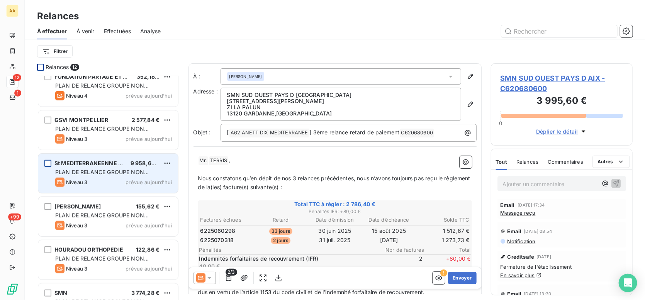
click at [50, 161] on div "grid" at bounding box center [47, 163] width 7 height 7
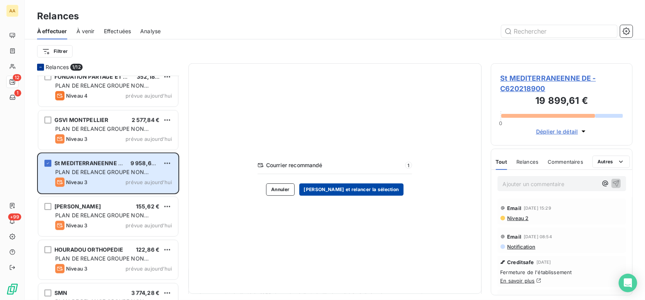
click at [350, 192] on button "[PERSON_NAME] et relancer la sélection" at bounding box center [351, 189] width 104 height 12
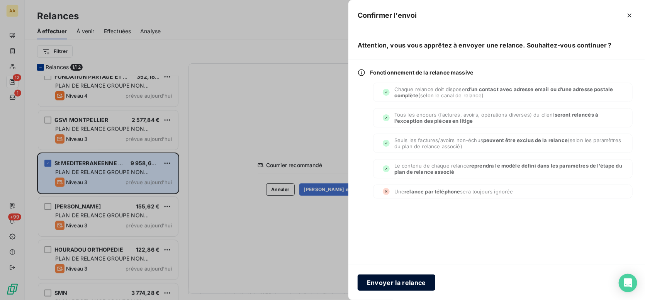
click at [383, 280] on button "Envoyer la relance" at bounding box center [397, 283] width 78 height 16
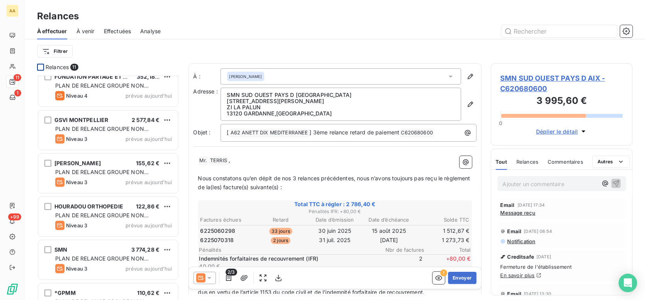
scroll to position [252, 0]
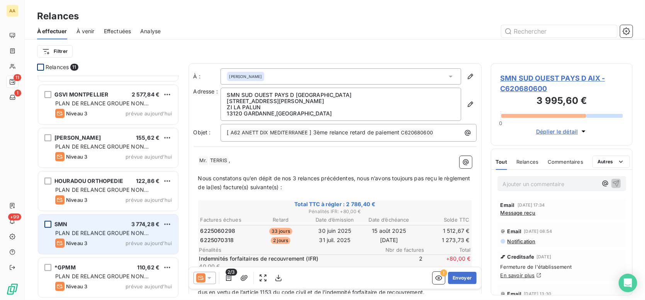
click at [48, 227] on div "grid" at bounding box center [47, 224] width 7 height 7
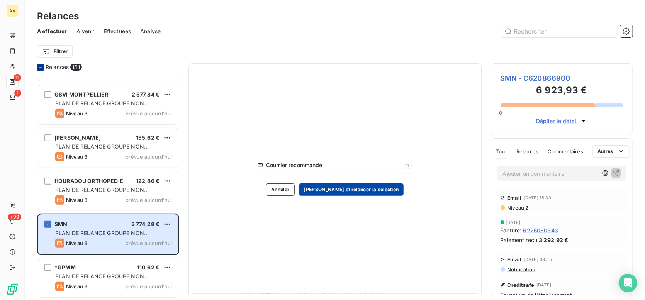
click at [327, 185] on button "[PERSON_NAME] et relancer la sélection" at bounding box center [351, 189] width 104 height 12
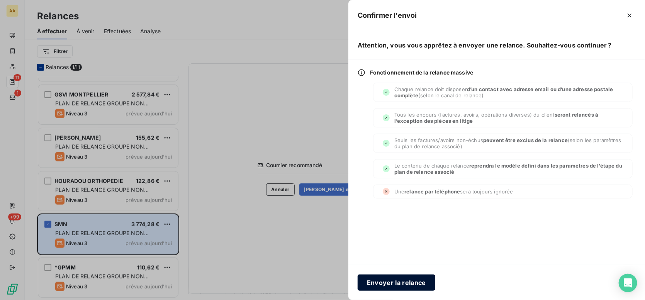
click at [406, 282] on button "Envoyer la relance" at bounding box center [397, 283] width 78 height 16
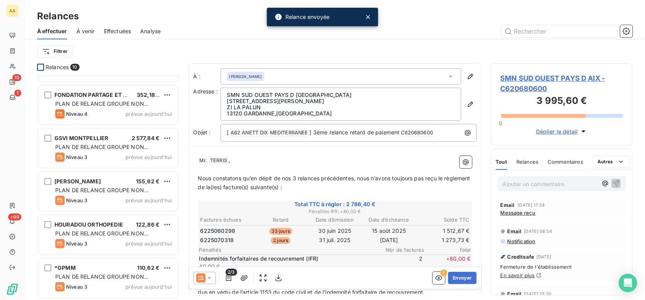
scroll to position [209, 0]
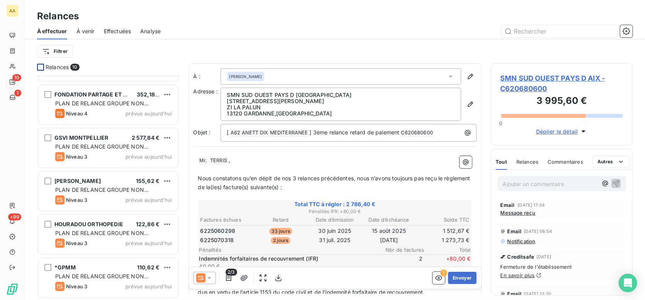
click at [209, 279] on icon at bounding box center [209, 278] width 4 height 2
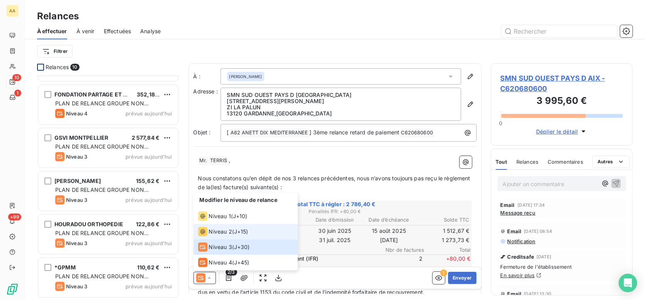
click at [211, 231] on span "Niveau 2" at bounding box center [220, 232] width 23 height 8
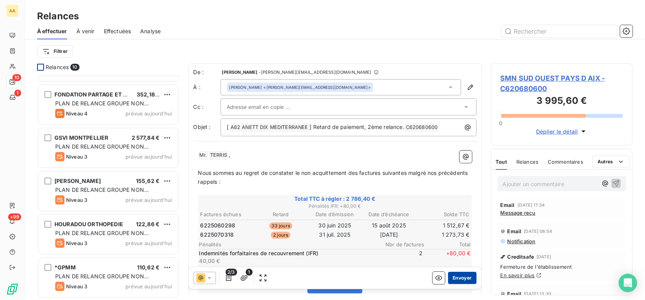
click at [459, 277] on button "Envoyer" at bounding box center [462, 278] width 28 height 12
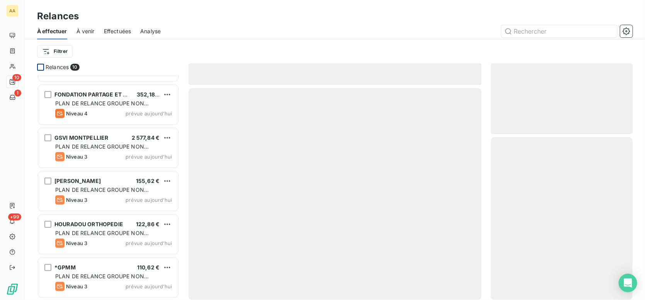
scroll to position [165, 0]
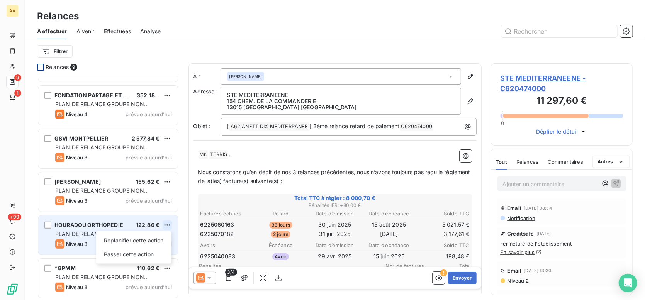
click at [168, 224] on html "AA 9 1 +99 Relances À effectuer À venir Effectuées Analyse Filtrer Relances 9 S…" at bounding box center [322, 150] width 645 height 300
click at [145, 251] on div "Passer cette action" at bounding box center [133, 254] width 69 height 12
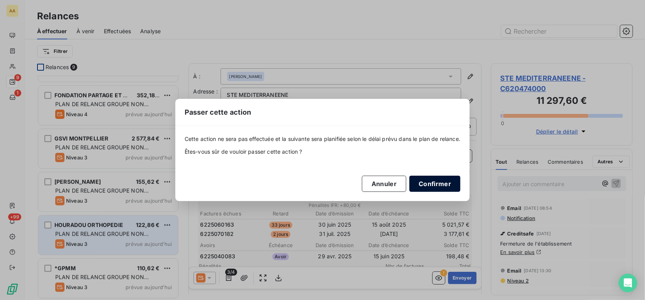
drag, startPoint x: 440, startPoint y: 182, endPoint x: 432, endPoint y: 182, distance: 8.5
click at [440, 182] on button "Confirmer" at bounding box center [434, 184] width 51 height 16
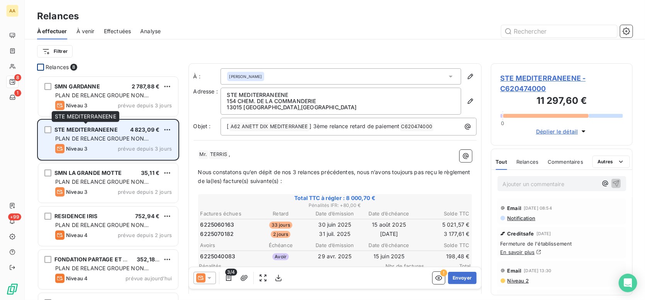
click at [105, 130] on span "STE MEDITERRANEENE" at bounding box center [85, 129] width 63 height 7
click at [100, 129] on span "STE MEDITERRANEENE" at bounding box center [85, 129] width 63 height 7
click at [51, 131] on div "grid" at bounding box center [47, 129] width 7 height 7
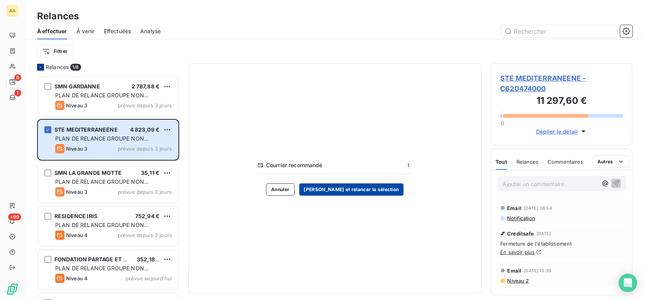
click at [330, 188] on button "[PERSON_NAME] et relancer la sélection" at bounding box center [351, 189] width 104 height 12
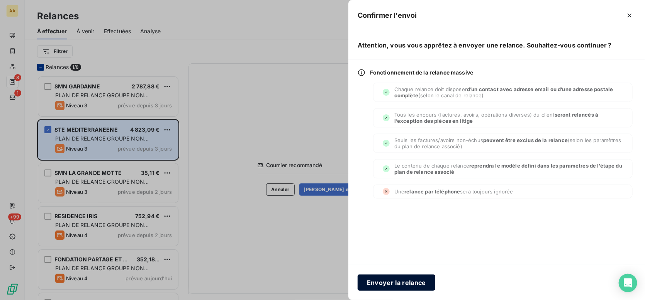
click at [381, 284] on button "Envoyer la relance" at bounding box center [397, 283] width 78 height 16
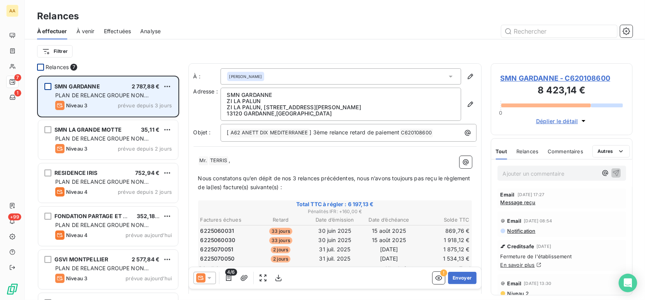
click at [47, 84] on div "grid" at bounding box center [47, 86] width 7 height 7
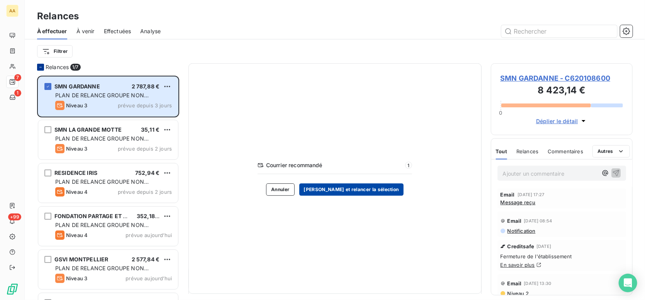
click at [332, 188] on button "[PERSON_NAME] et relancer la sélection" at bounding box center [351, 189] width 104 height 12
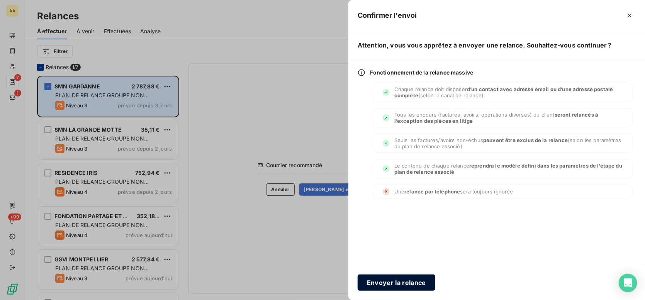
click at [389, 282] on button "Envoyer la relance" at bounding box center [397, 283] width 78 height 16
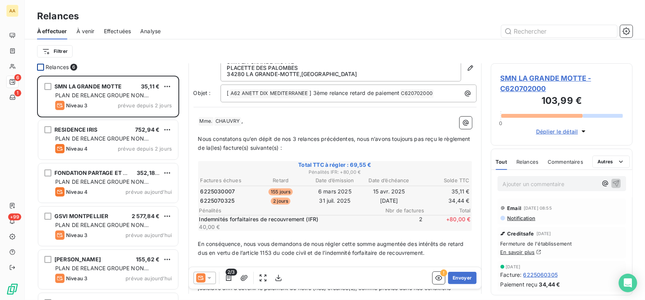
scroll to position [77, 0]
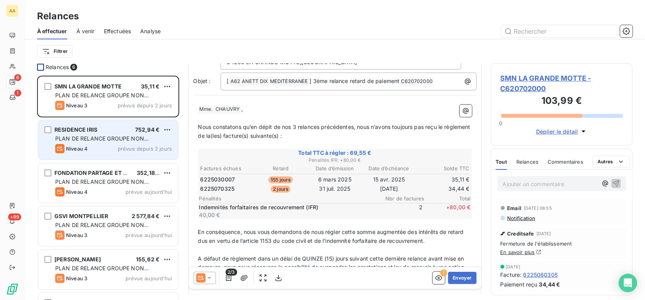
click at [52, 131] on div "RESIDENCE IRIS 752,94 € PLAN DE RELANCE GROUPE NON AUTOMATIQUE Niveau 4 prévue …" at bounding box center [108, 139] width 140 height 39
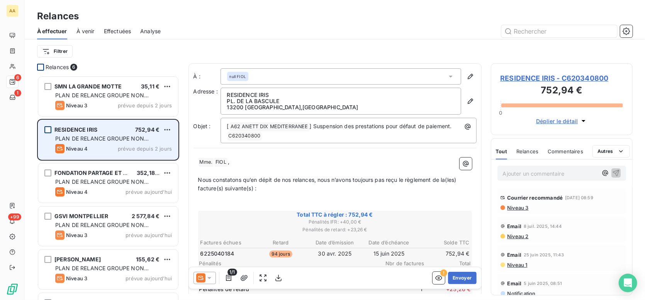
click at [48, 129] on div "grid" at bounding box center [47, 129] width 7 height 7
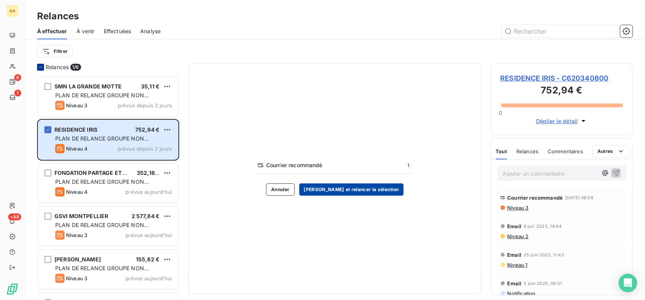
click at [334, 189] on button "[PERSON_NAME] et relancer la sélection" at bounding box center [351, 189] width 104 height 12
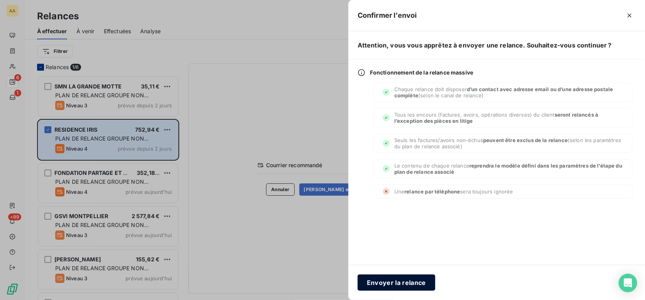
click at [377, 284] on button "Envoyer la relance" at bounding box center [397, 283] width 78 height 16
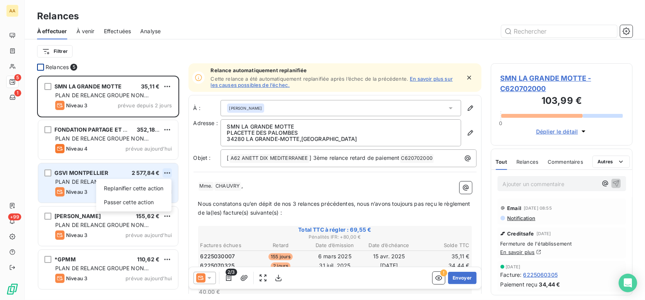
click at [167, 172] on html "AA 5 1 +99 Relances À effectuer À venir Effectuées Analyse Filtrer Relances 5 S…" at bounding box center [322, 150] width 645 height 300
click at [160, 202] on div "Passer cette action" at bounding box center [133, 202] width 69 height 12
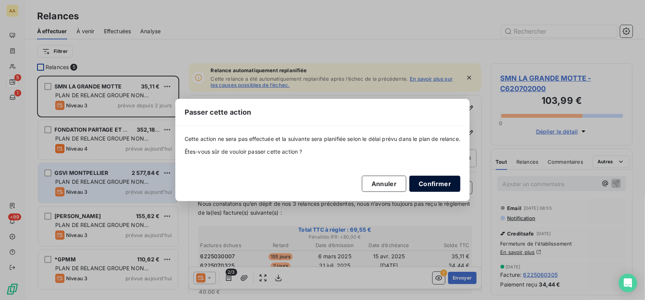
click at [440, 186] on button "Confirmer" at bounding box center [434, 184] width 51 height 16
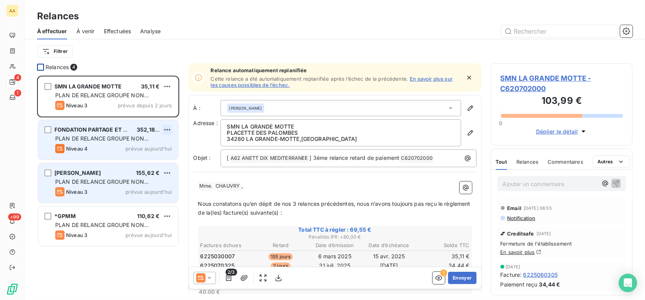
click at [165, 129] on html "AA 4 1 +99 Relances À effectuer À venir Effectuées Analyse Filtrer Relances 4 S…" at bounding box center [322, 150] width 645 height 300
click at [142, 161] on div "Passer cette action" at bounding box center [133, 159] width 69 height 12
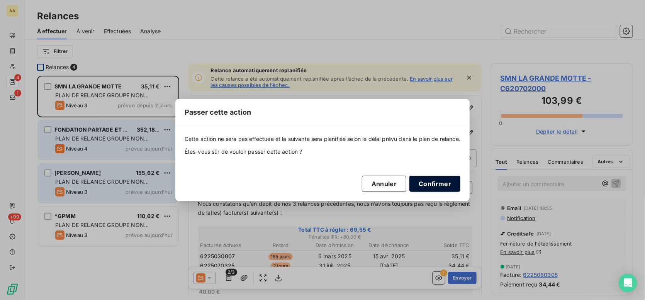
click at [428, 183] on button "Confirmer" at bounding box center [434, 184] width 51 height 16
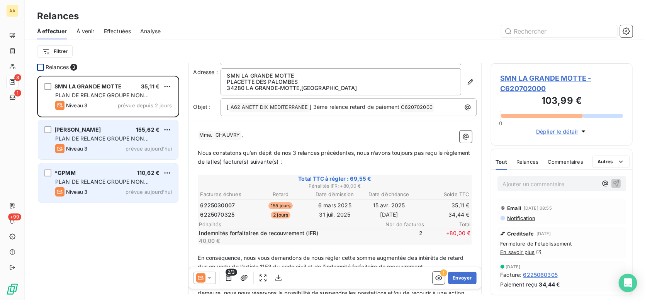
scroll to position [39, 0]
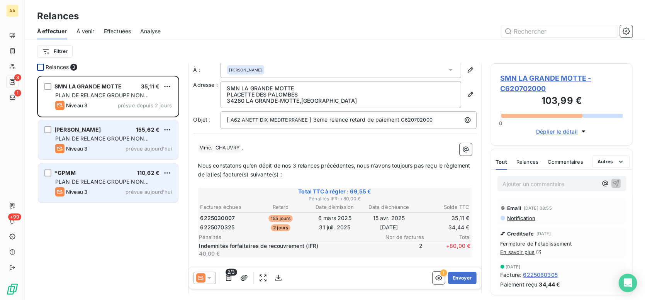
click at [211, 277] on icon at bounding box center [210, 278] width 8 height 8
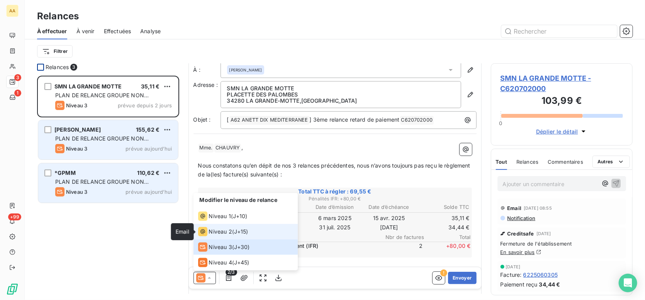
click at [203, 234] on icon at bounding box center [202, 231] width 9 height 9
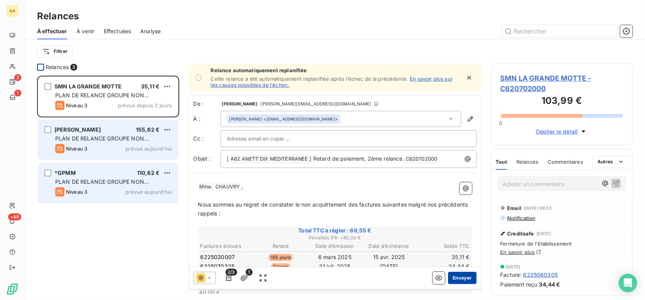
click at [448, 278] on button "Envoyer" at bounding box center [462, 278] width 28 height 12
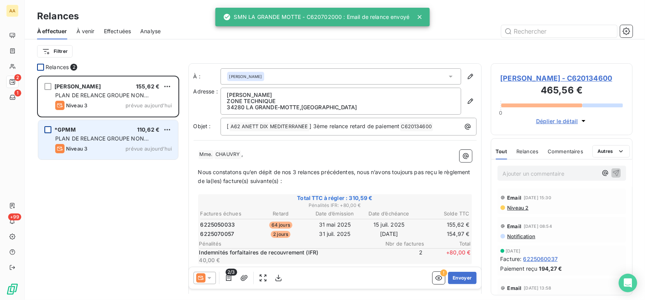
click at [49, 129] on div "grid" at bounding box center [47, 129] width 7 height 7
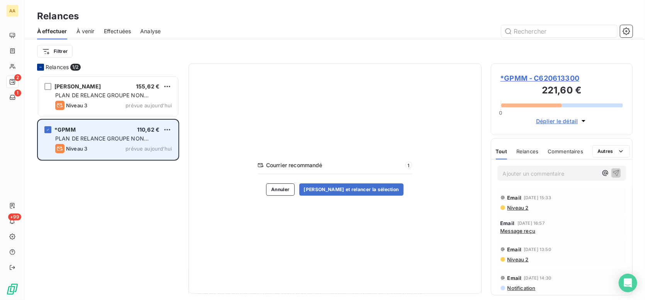
click at [101, 140] on span "PLAN DE RELANCE GROUPE NON AUTOMATIQUE" at bounding box center [101, 142] width 93 height 14
click at [79, 149] on span "Niveau 3" at bounding box center [76, 149] width 21 height 6
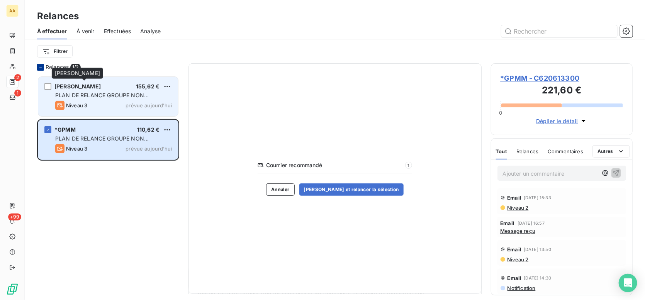
click at [93, 89] on span "[PERSON_NAME]" at bounding box center [77, 86] width 46 height 7
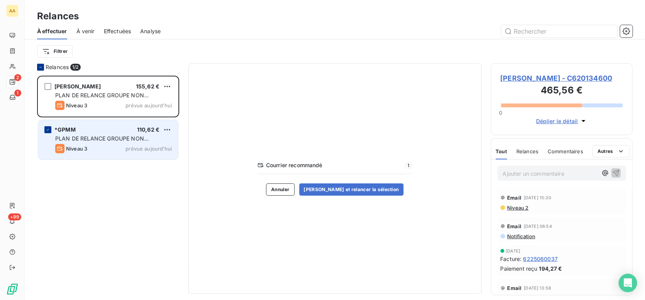
click at [48, 127] on icon "grid" at bounding box center [48, 129] width 5 height 5
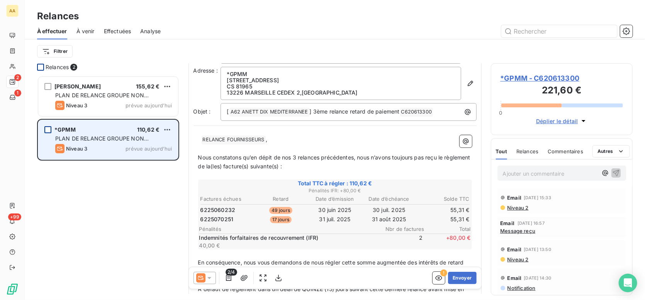
scroll to position [39, 0]
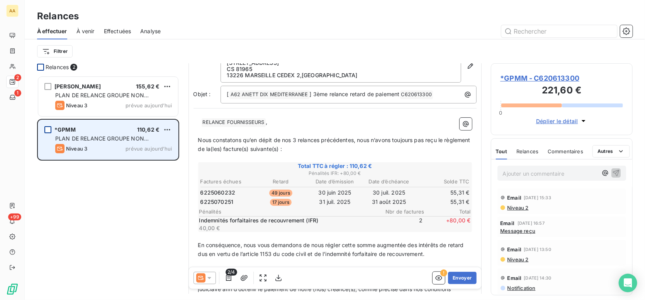
click at [210, 280] on icon at bounding box center [210, 278] width 8 height 8
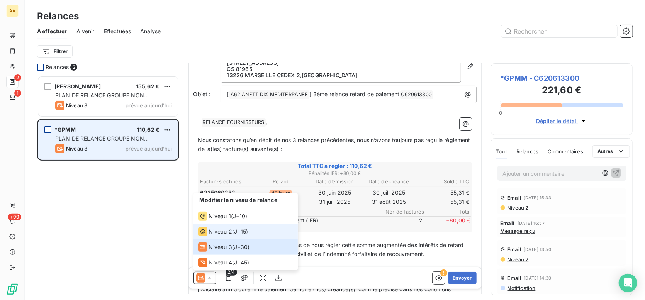
click at [209, 233] on span "Niveau 2" at bounding box center [220, 232] width 23 height 8
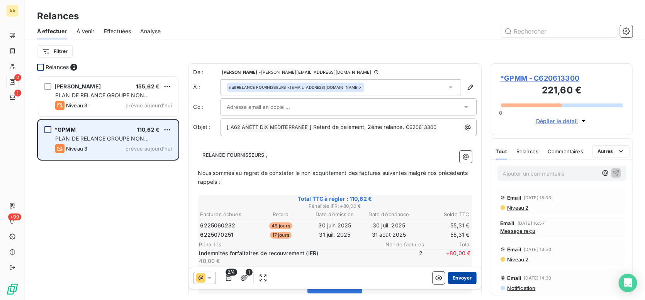
click at [448, 275] on button "Envoyer" at bounding box center [462, 278] width 28 height 12
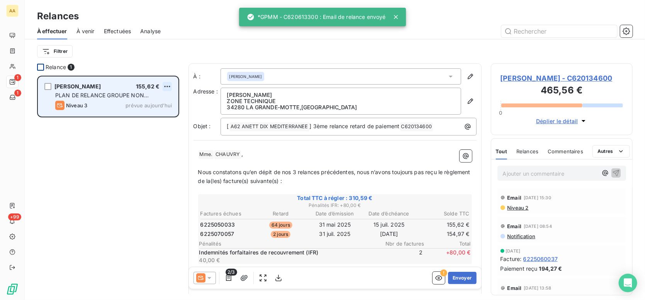
click at [168, 85] on html "AA 1 1 +99 Relances À effectuer À venir Effectuées Analyse Filtrer Relance 1 NI…" at bounding box center [322, 150] width 645 height 300
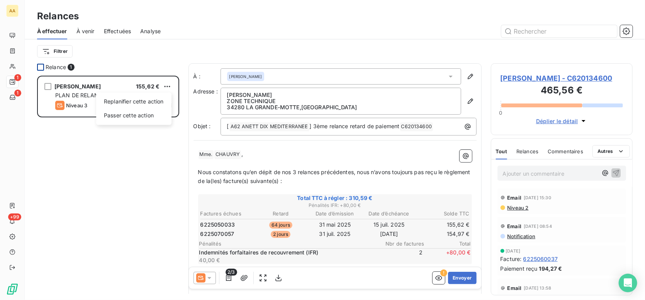
click at [91, 146] on html "AA 1 1 +99 Relances À effectuer À venir Effectuées Analyse Filtrer Relance 1 NI…" at bounding box center [322, 150] width 645 height 300
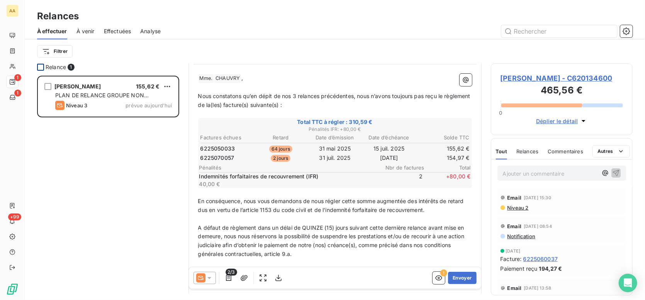
scroll to position [77, 0]
click at [211, 278] on icon at bounding box center [209, 278] width 4 height 2
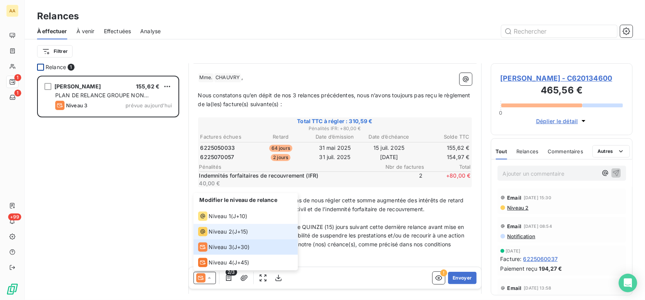
click at [217, 231] on span "Niveau 2" at bounding box center [220, 232] width 23 height 8
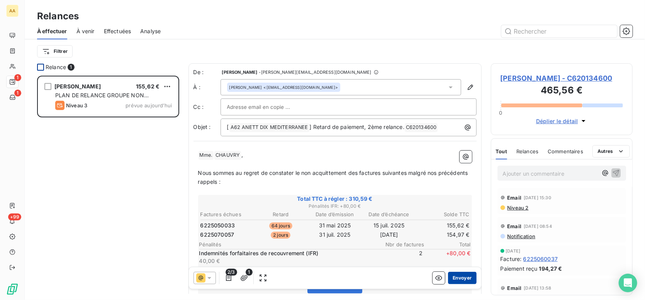
click at [453, 276] on button "Envoyer" at bounding box center [462, 278] width 28 height 12
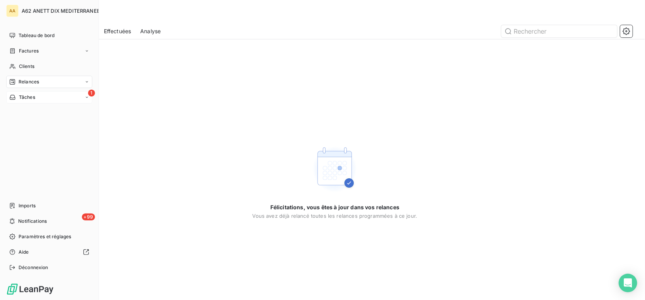
click at [18, 97] on div "Tâches" at bounding box center [22, 97] width 26 height 7
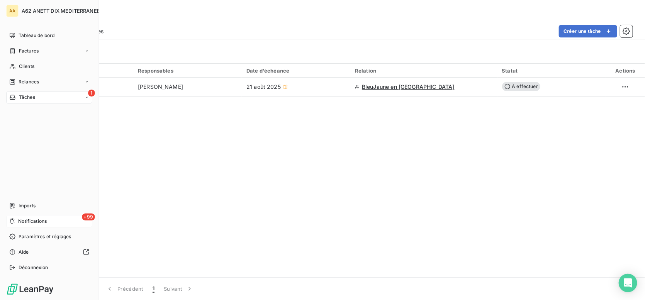
click at [39, 222] on span "Notifications" at bounding box center [32, 221] width 29 height 7
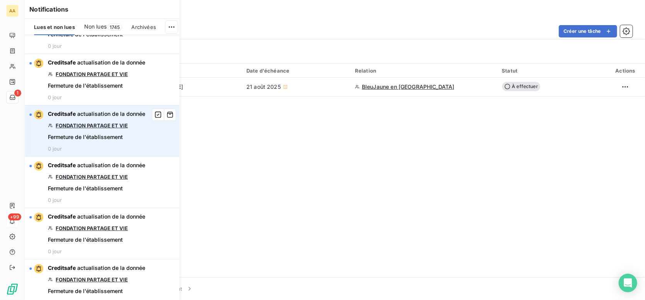
scroll to position [502, 0]
